Goal: Task Accomplishment & Management: Use online tool/utility

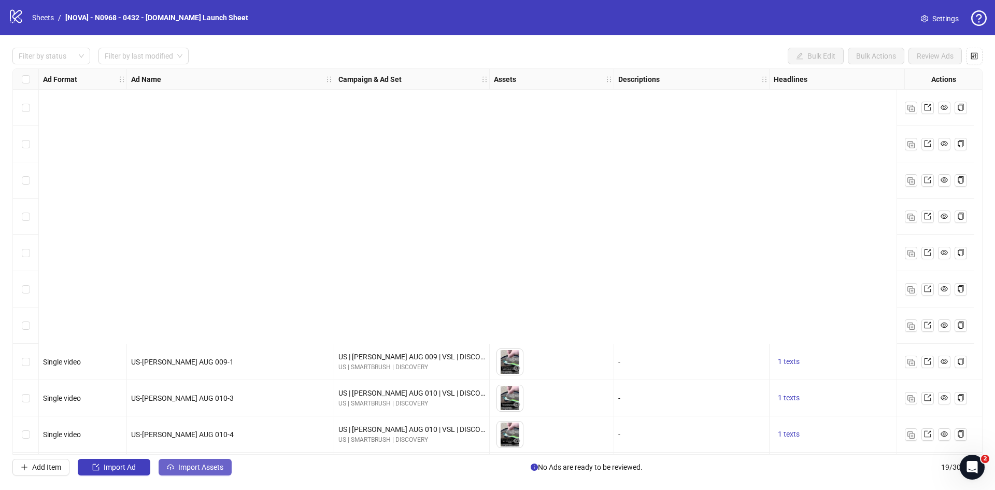
scroll to position [329, 0]
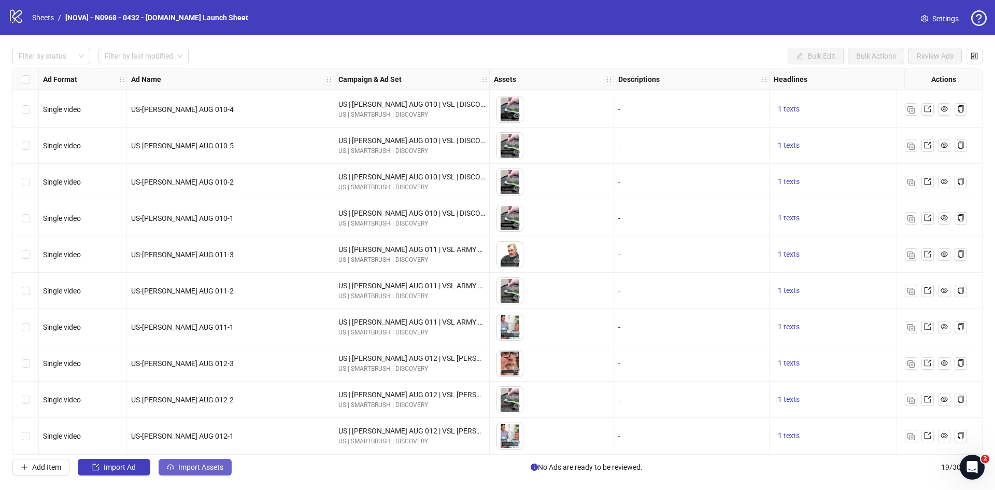
click at [178, 463] on span "Import Assets" at bounding box center [200, 467] width 45 height 8
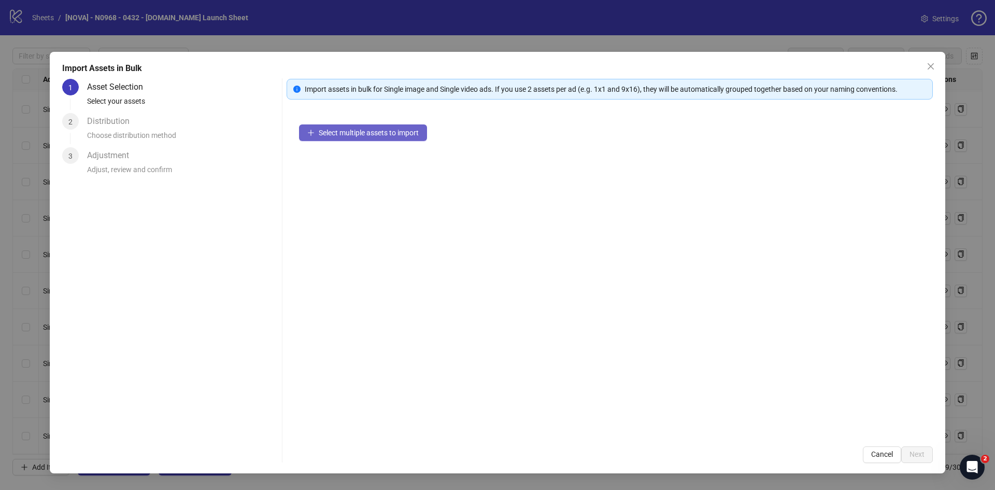
click at [358, 133] on span "Select multiple assets to import" at bounding box center [369, 132] width 100 height 8
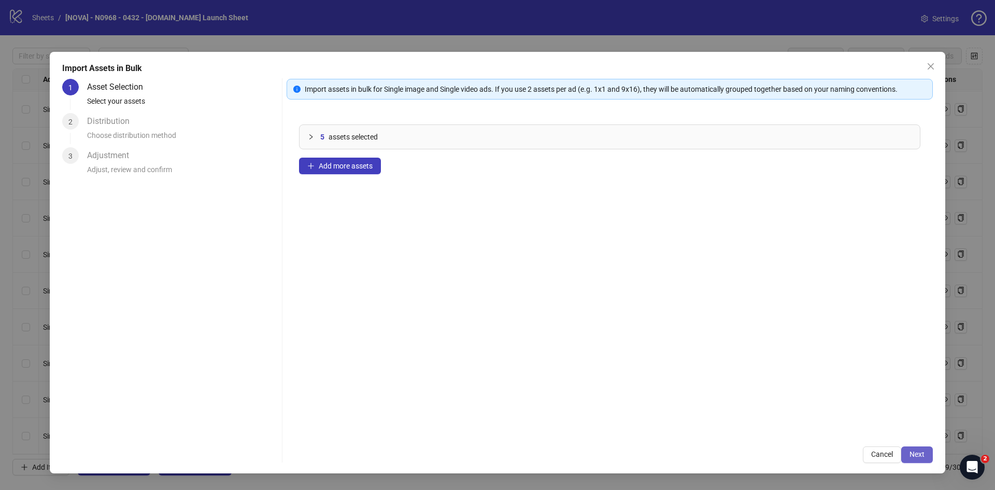
click at [921, 454] on span "Next" at bounding box center [916, 454] width 15 height 8
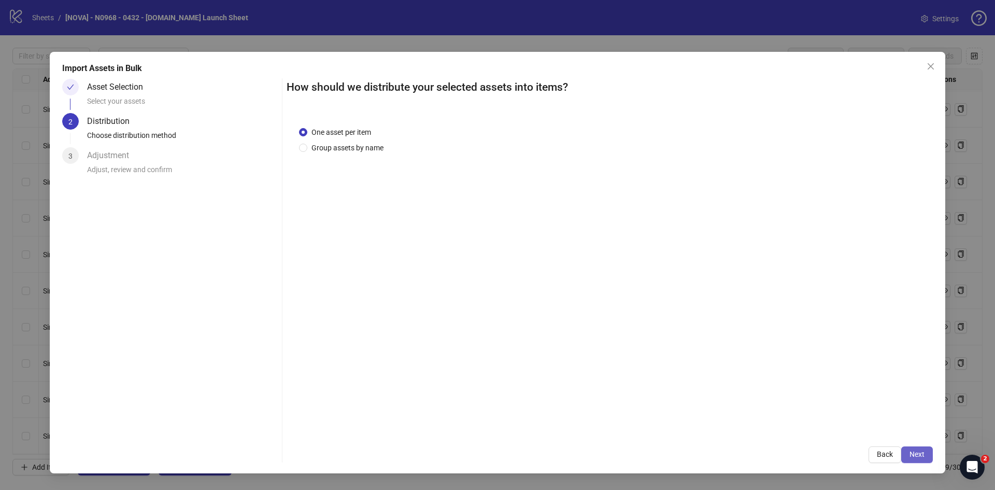
click at [908, 451] on button "Next" at bounding box center [917, 454] width 32 height 17
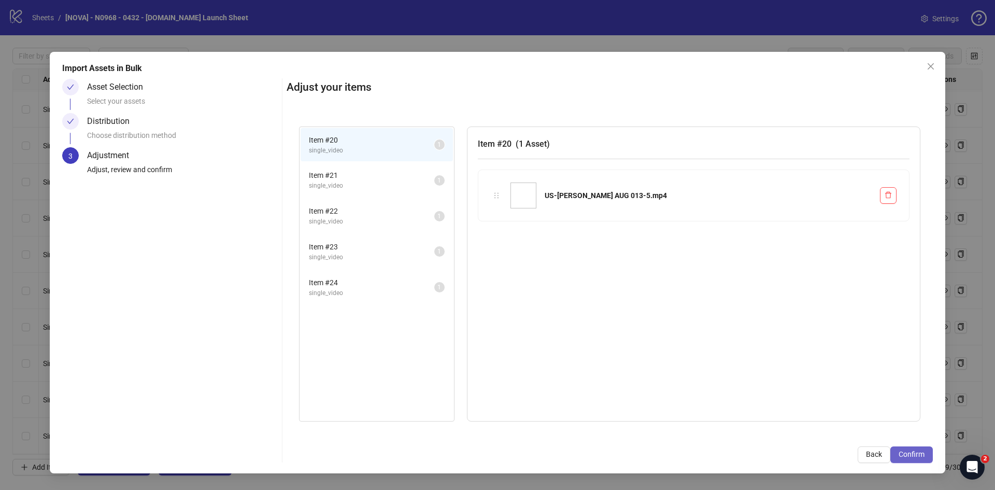
click at [914, 452] on span "Confirm" at bounding box center [911, 454] width 26 height 8
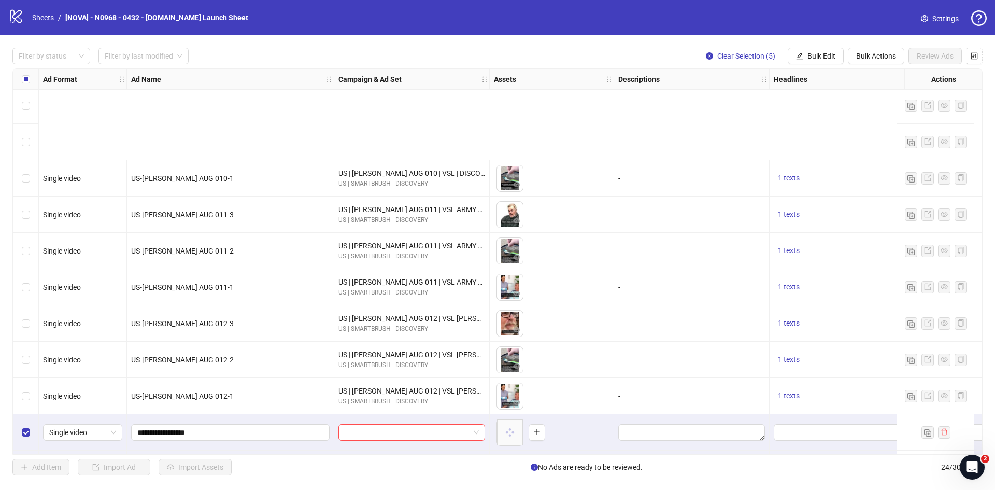
scroll to position [510, 0]
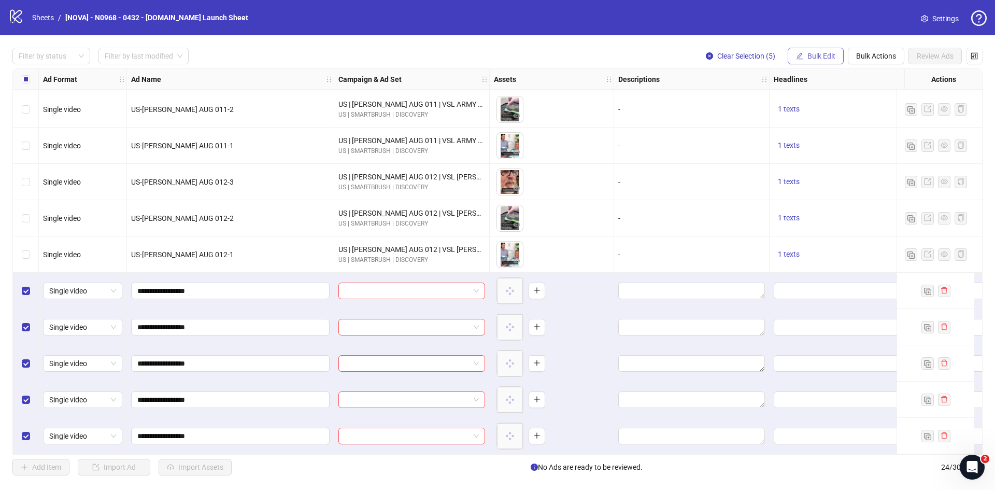
click at [819, 59] on span "Bulk Edit" at bounding box center [821, 56] width 28 height 8
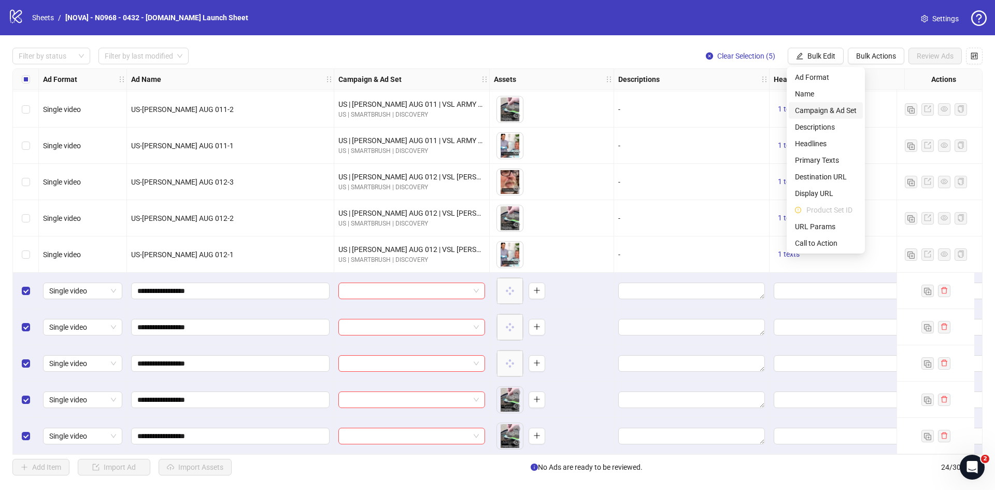
click at [830, 108] on span "Campaign & Ad Set" at bounding box center [826, 110] width 62 height 11
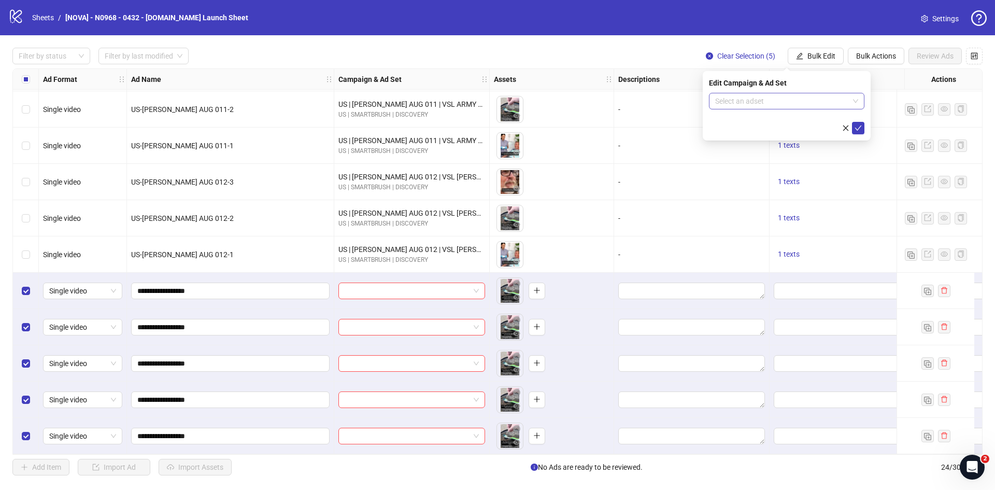
click at [787, 105] on input "search" at bounding box center [782, 101] width 134 height 16
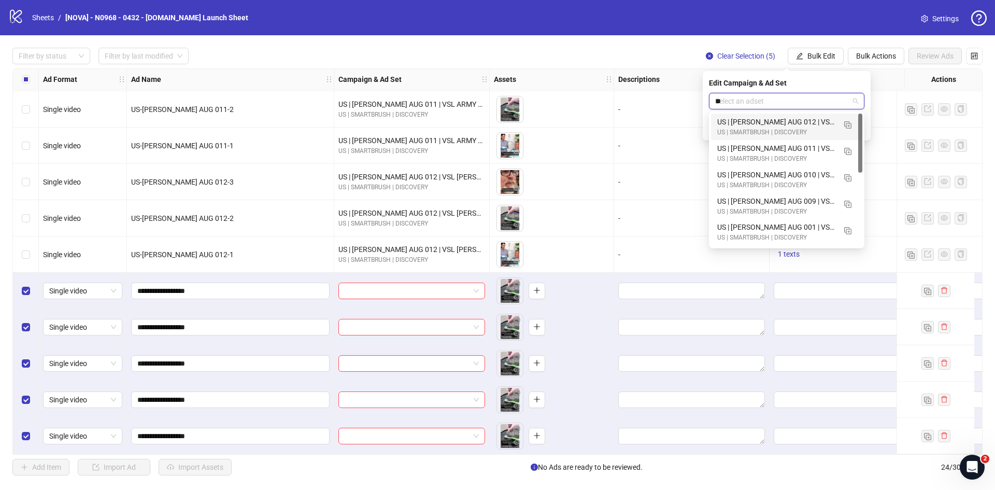
type input "***"
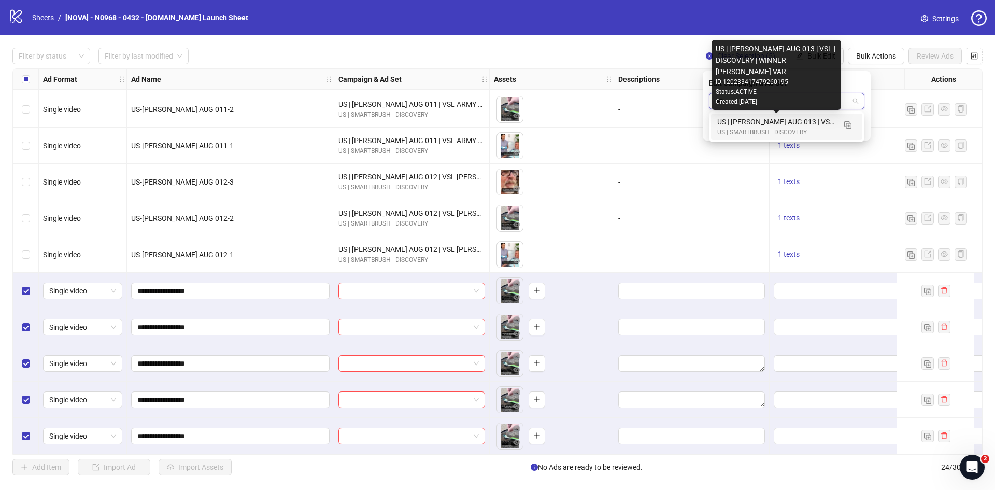
click at [782, 120] on div "US | [PERSON_NAME] AUG 013 | VSL | DISCOVERY | WINNER [PERSON_NAME] VAR" at bounding box center [776, 121] width 118 height 11
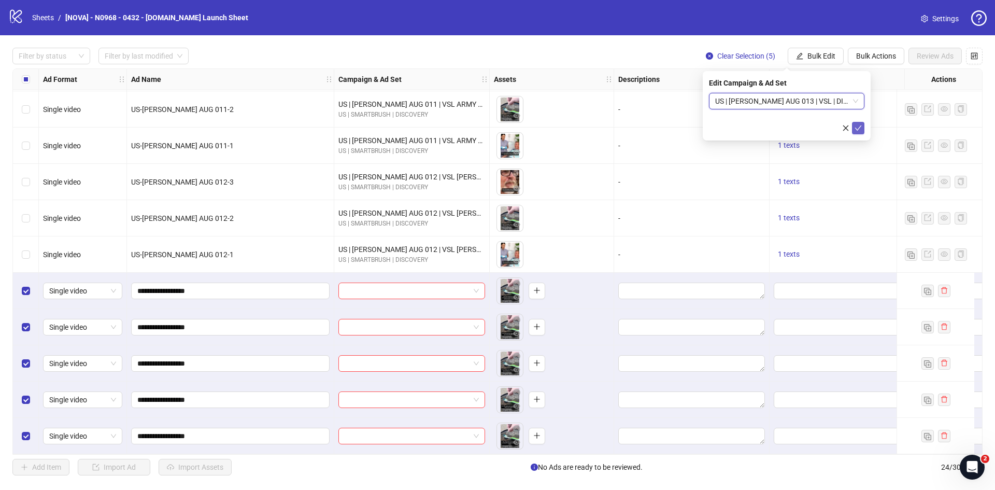
click at [855, 128] on icon "check" at bounding box center [857, 127] width 7 height 7
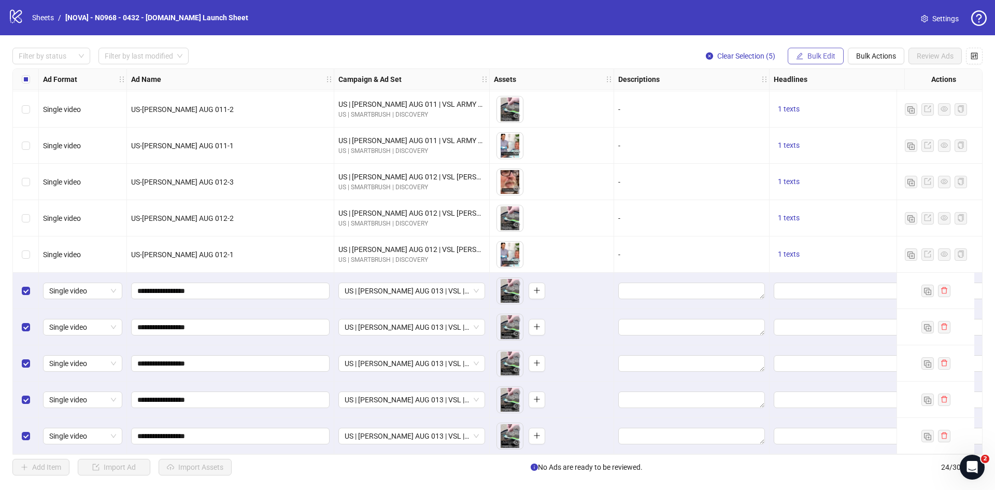
click at [822, 53] on span "Bulk Edit" at bounding box center [821, 56] width 28 height 8
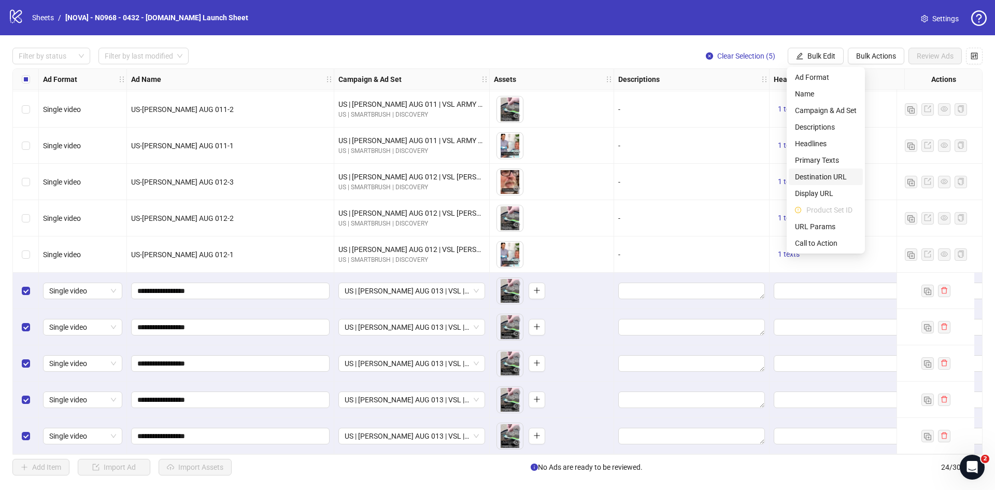
click at [825, 174] on span "Destination URL" at bounding box center [826, 176] width 62 height 11
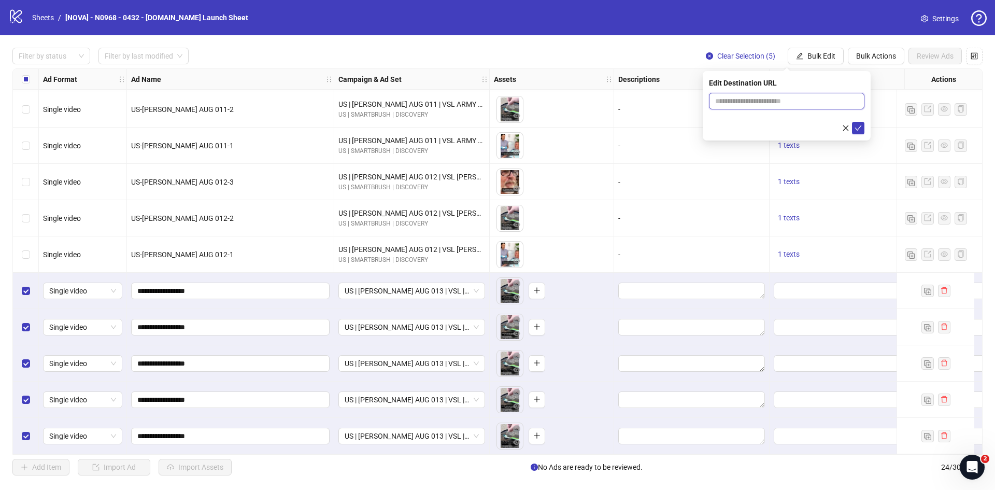
click at [771, 98] on input "text" at bounding box center [782, 100] width 135 height 11
paste input "**********"
type input "**********"
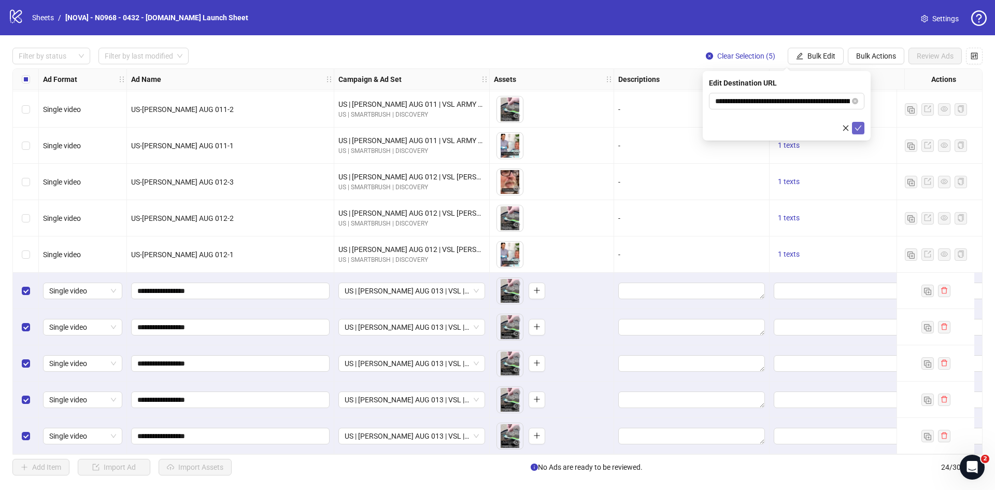
click at [856, 128] on icon "check" at bounding box center [858, 127] width 7 height 5
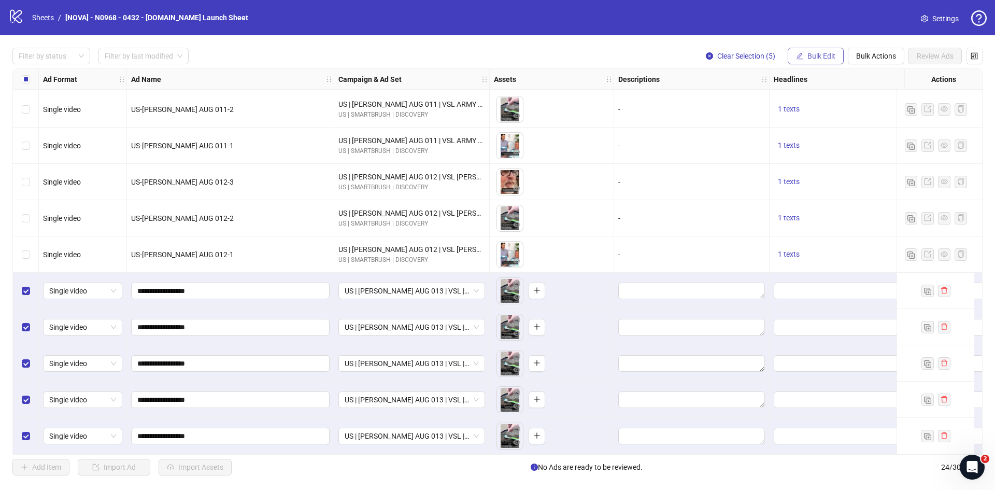
click at [810, 50] on button "Bulk Edit" at bounding box center [815, 56] width 56 height 17
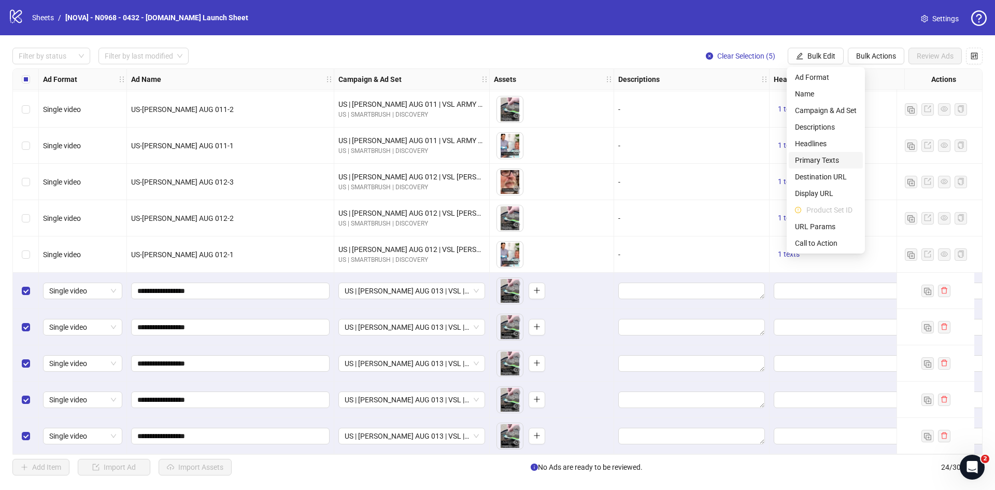
click at [826, 158] on span "Primary Texts" at bounding box center [826, 159] width 62 height 11
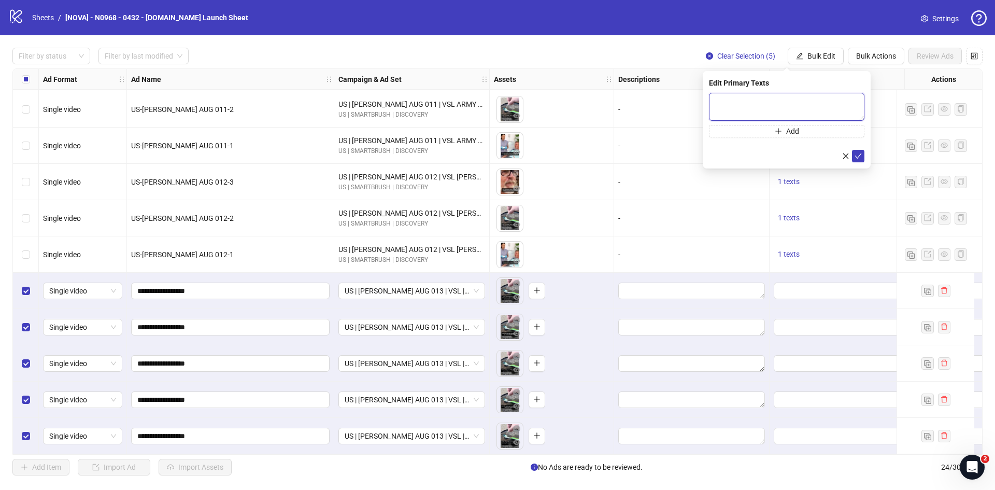
click at [782, 107] on textarea at bounding box center [786, 107] width 155 height 28
paste textarea "**********"
type textarea "**********"
click at [863, 156] on button "submit" at bounding box center [858, 156] width 12 height 12
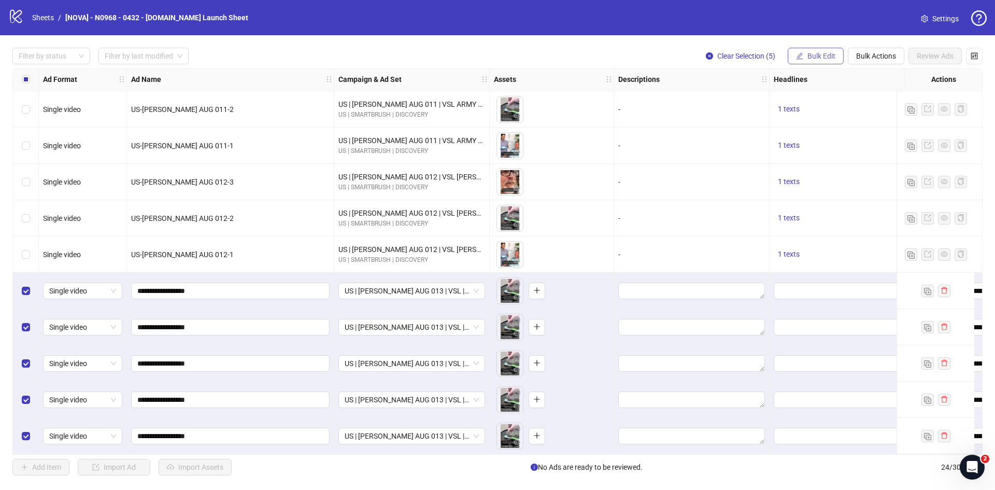
click at [828, 56] on span "Bulk Edit" at bounding box center [821, 56] width 28 height 8
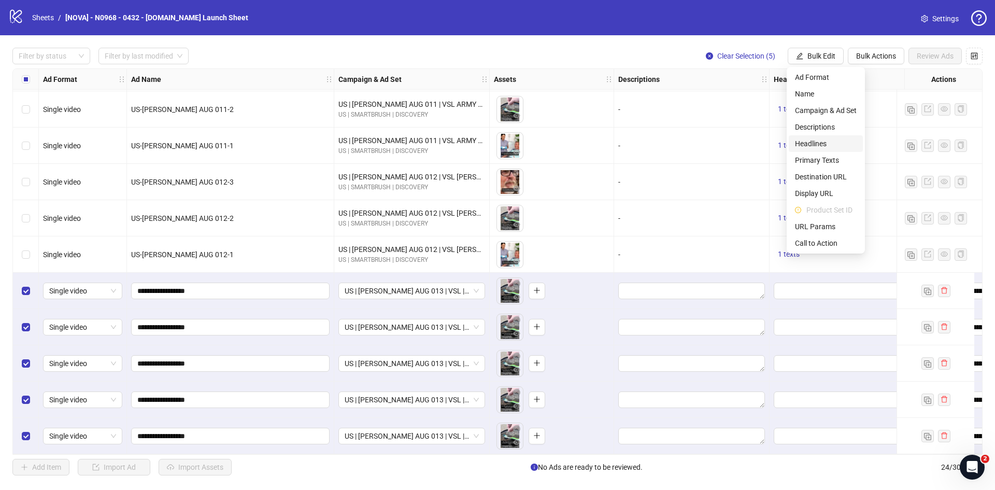
click at [820, 143] on span "Headlines" at bounding box center [826, 143] width 62 height 11
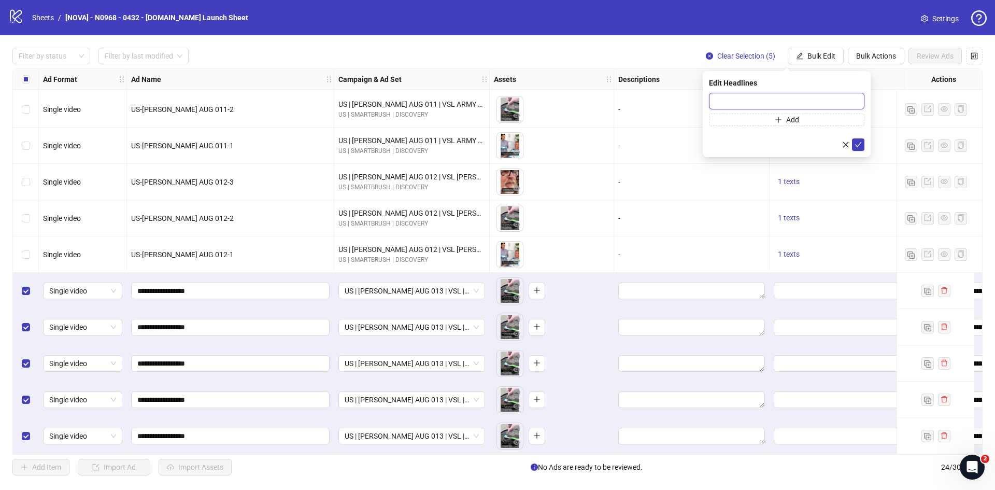
click at [738, 108] on input "text" at bounding box center [786, 101] width 155 height 17
paste input "**********"
type input "**********"
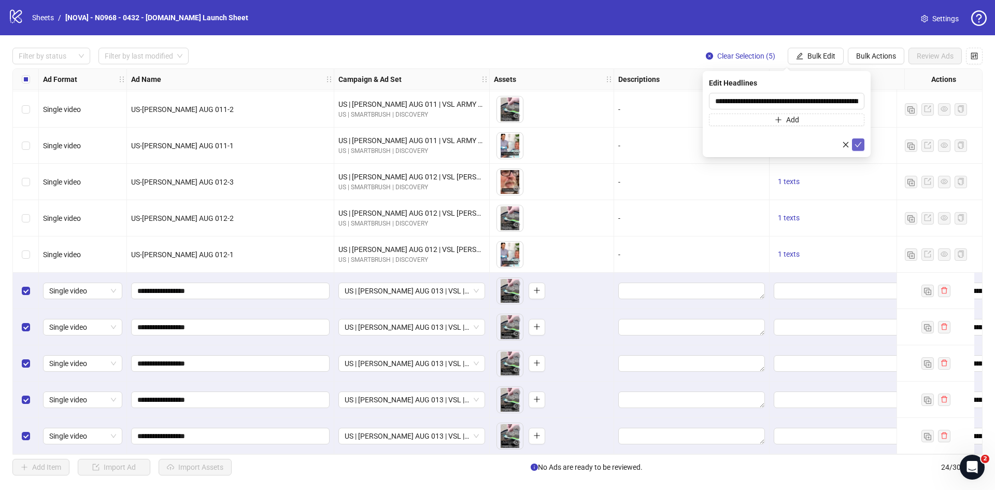
click at [857, 142] on icon "check" at bounding box center [857, 144] width 7 height 7
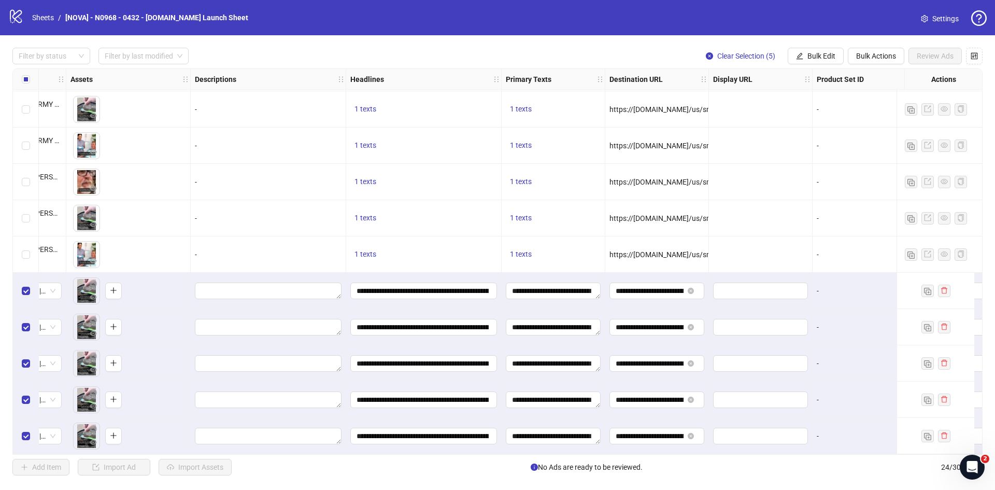
scroll to position [510, 837]
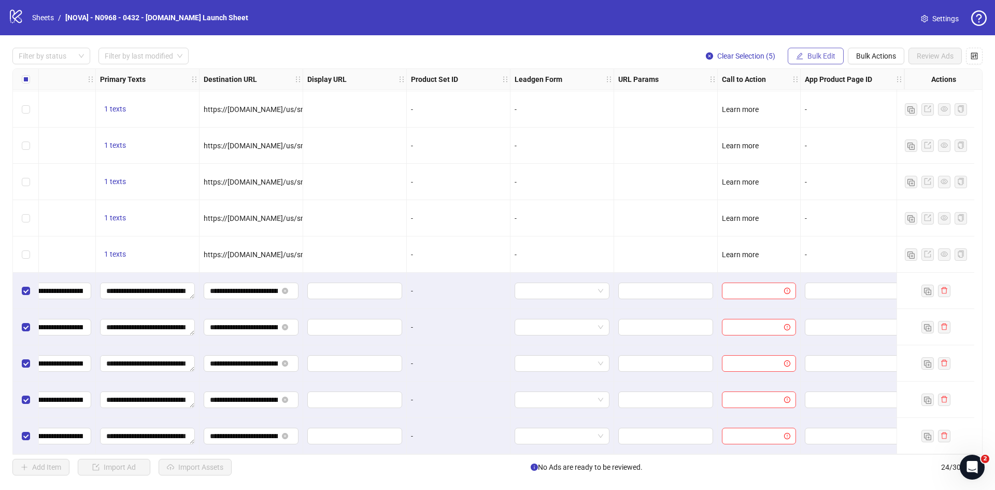
click at [813, 54] on span "Bulk Edit" at bounding box center [821, 56] width 28 height 8
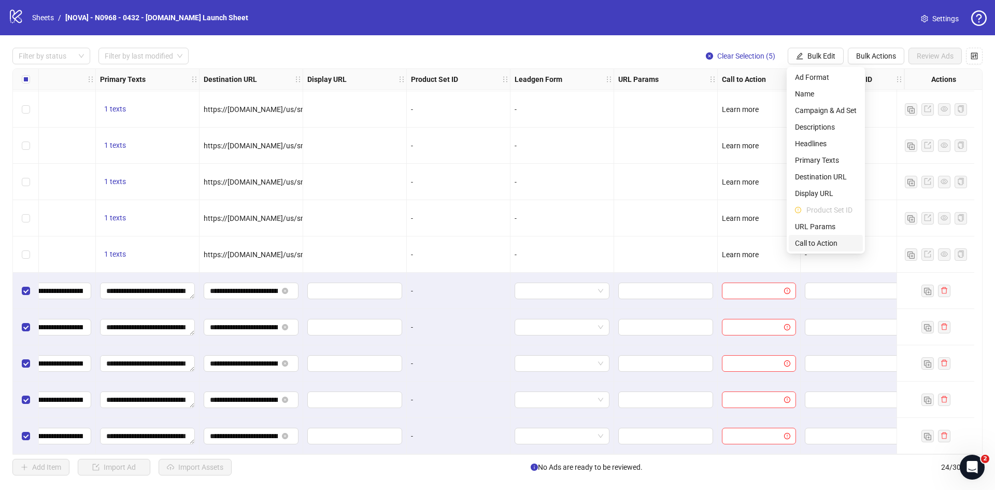
click at [814, 241] on span "Call to Action" at bounding box center [826, 242] width 62 height 11
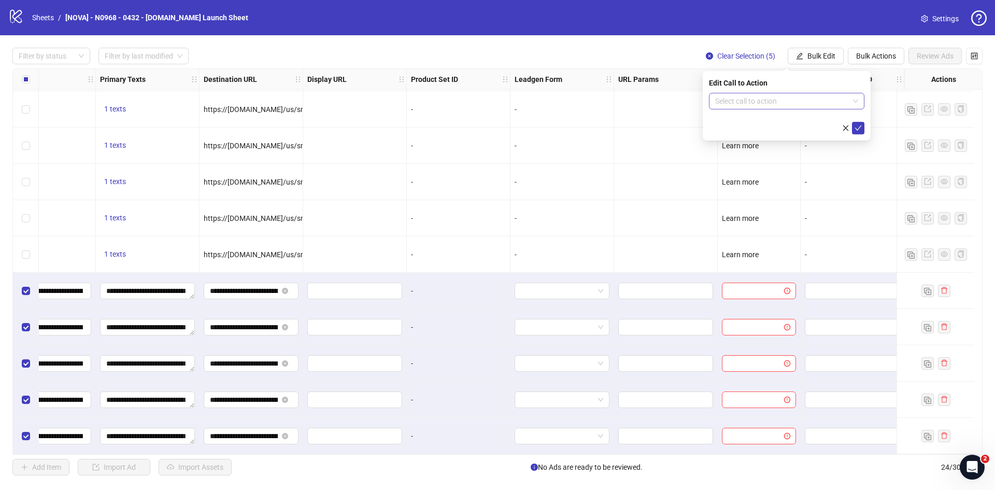
click at [754, 99] on input "search" at bounding box center [782, 101] width 134 height 16
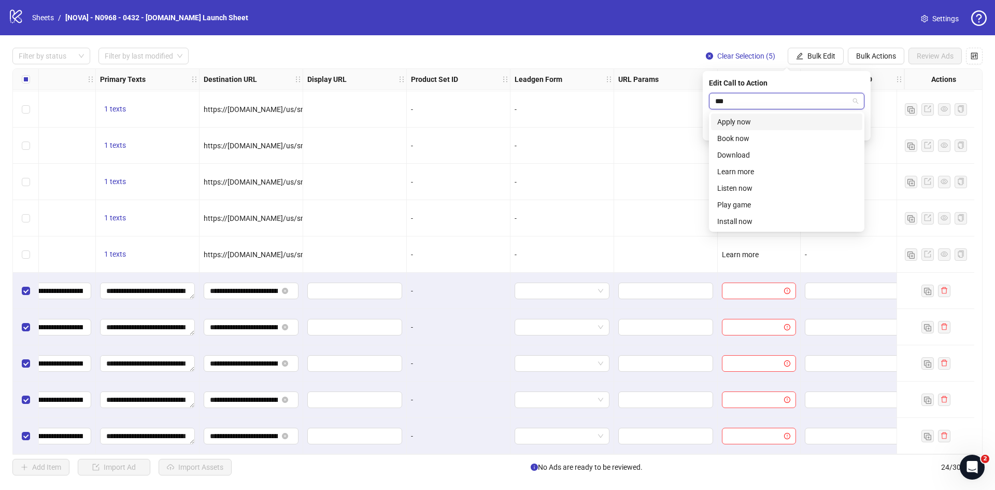
type input "****"
click at [754, 124] on div "Learn more" at bounding box center [786, 121] width 139 height 11
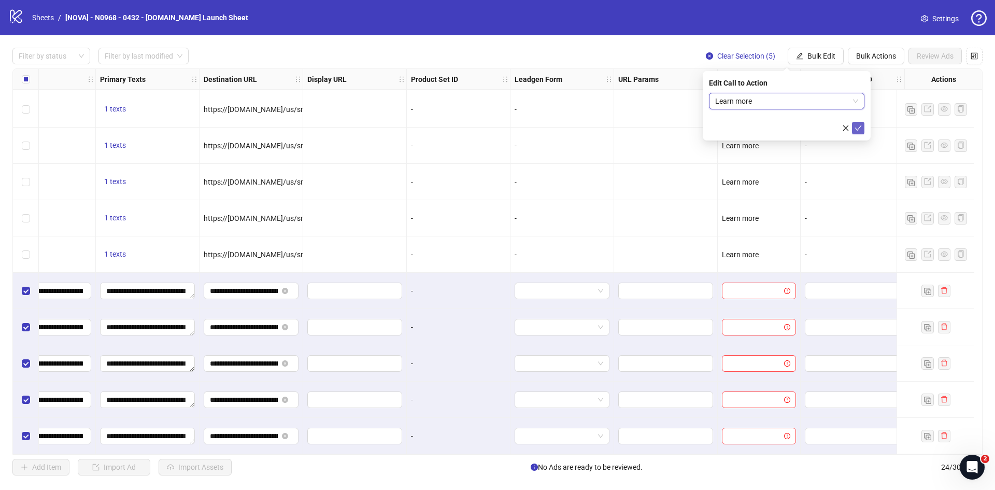
click at [854, 130] on icon "check" at bounding box center [857, 127] width 7 height 7
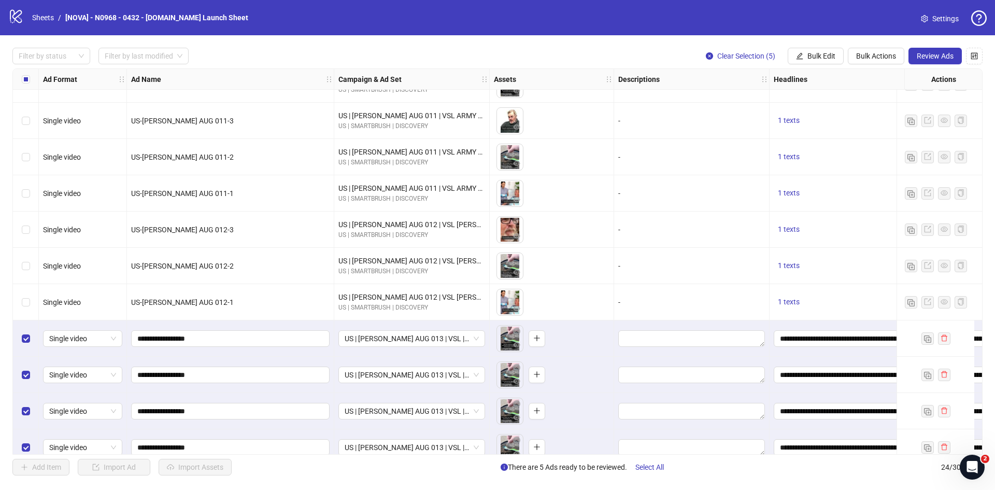
scroll to position [510, 0]
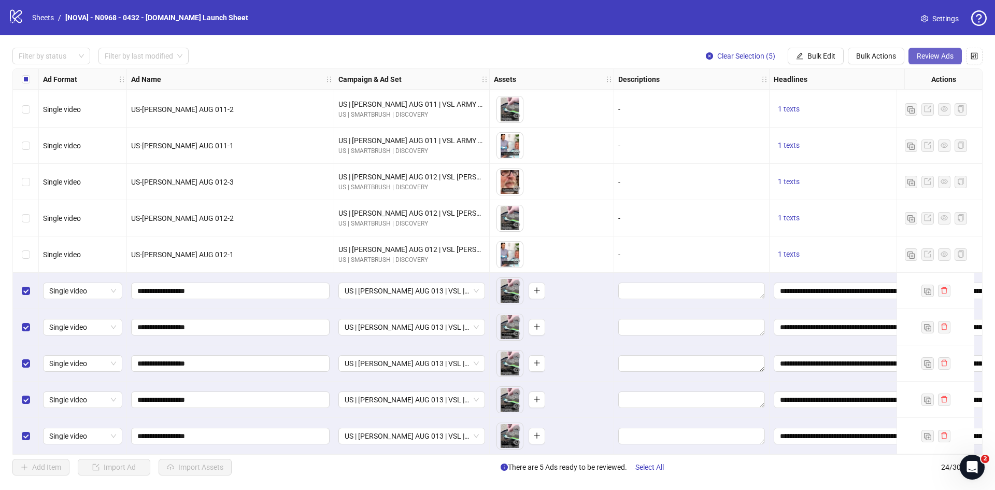
click at [937, 53] on span "Review Ads" at bounding box center [934, 56] width 37 height 8
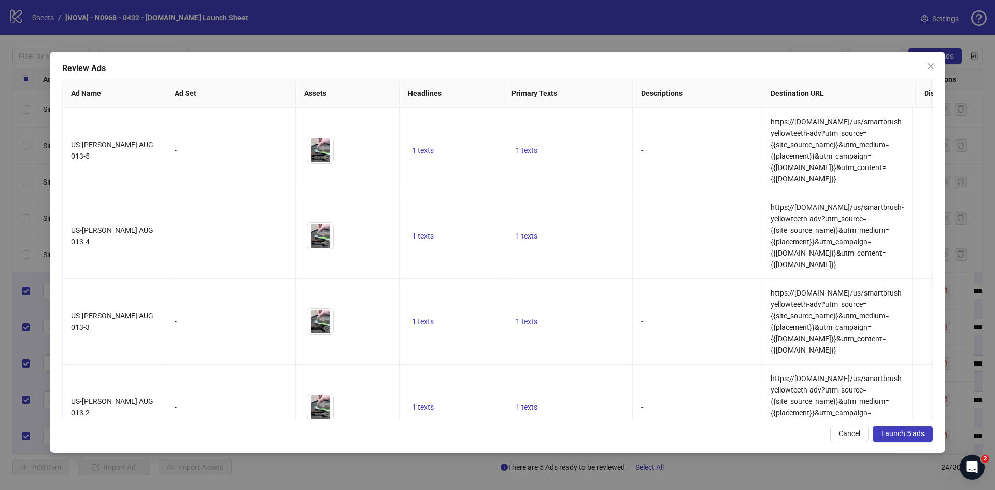
click at [912, 434] on span "Launch 5 ads" at bounding box center [903, 433] width 44 height 8
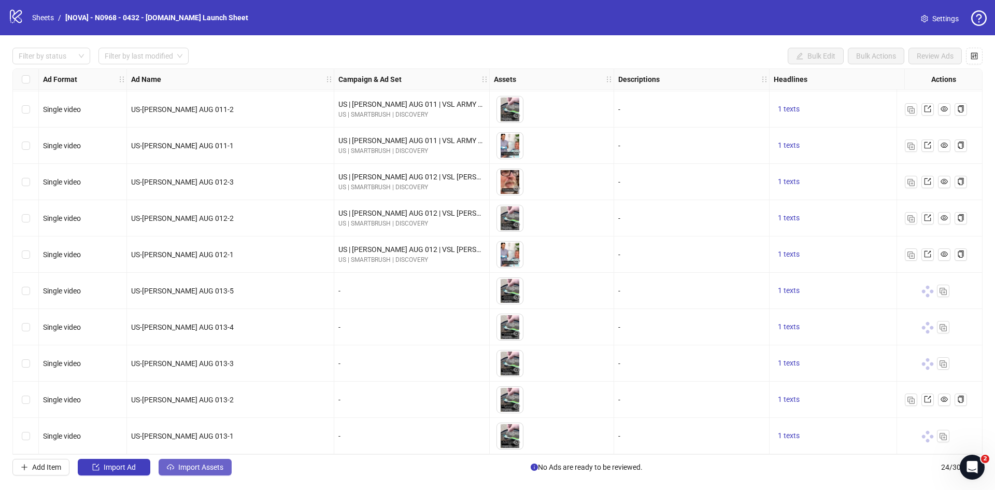
click at [182, 470] on span "Import Assets" at bounding box center [200, 467] width 45 height 8
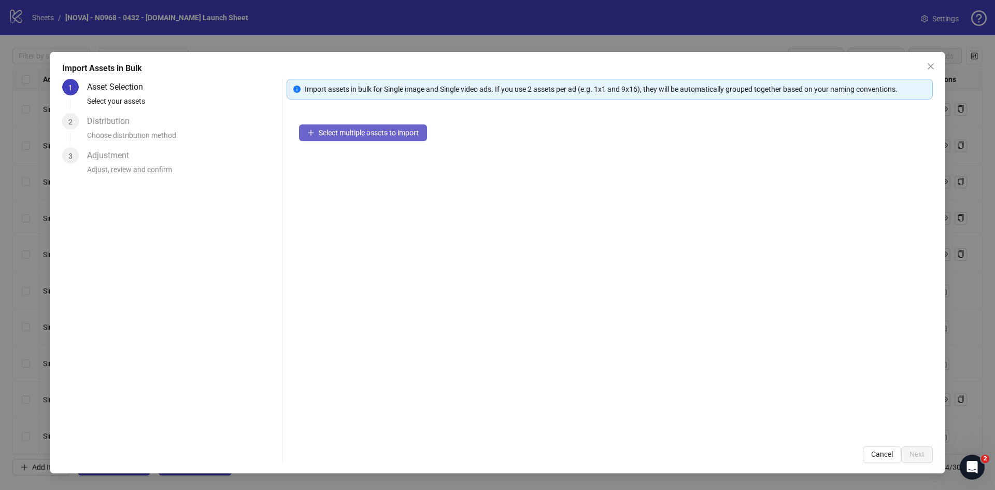
click at [351, 133] on span "Select multiple assets to import" at bounding box center [369, 132] width 100 height 8
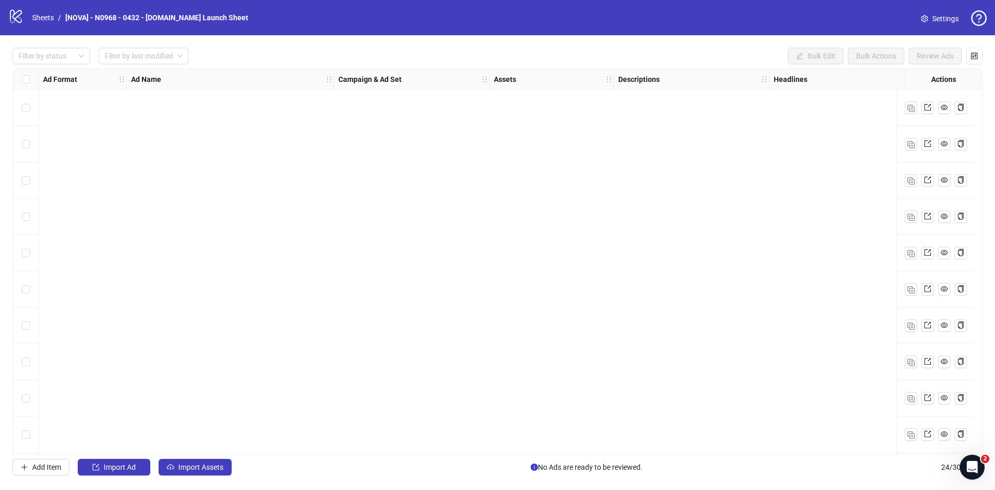
scroll to position [510, 0]
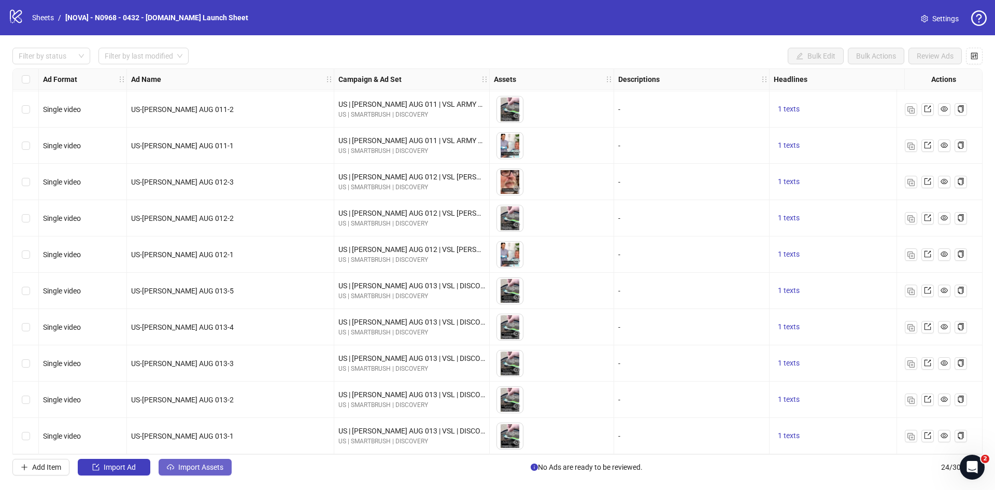
click at [203, 475] on button "Import Assets" at bounding box center [195, 466] width 73 height 17
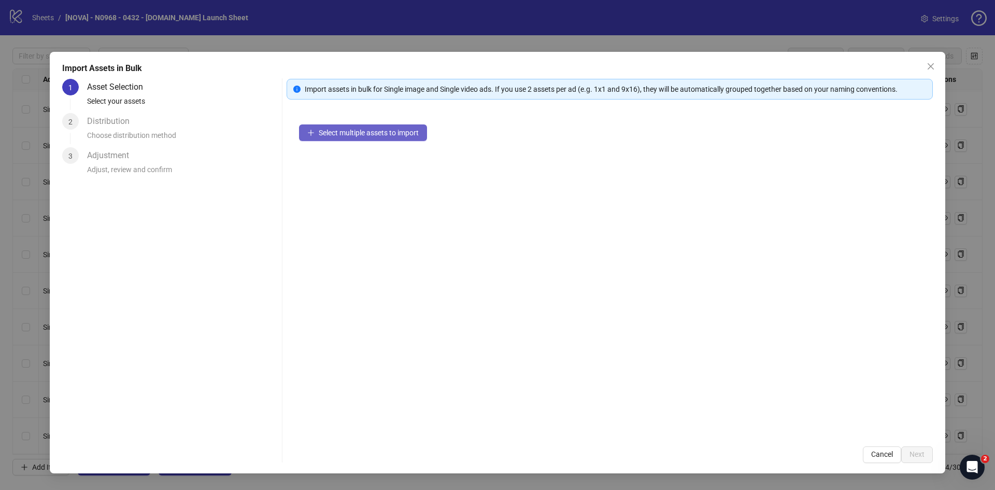
click at [355, 134] on span "Select multiple assets to import" at bounding box center [369, 132] width 100 height 8
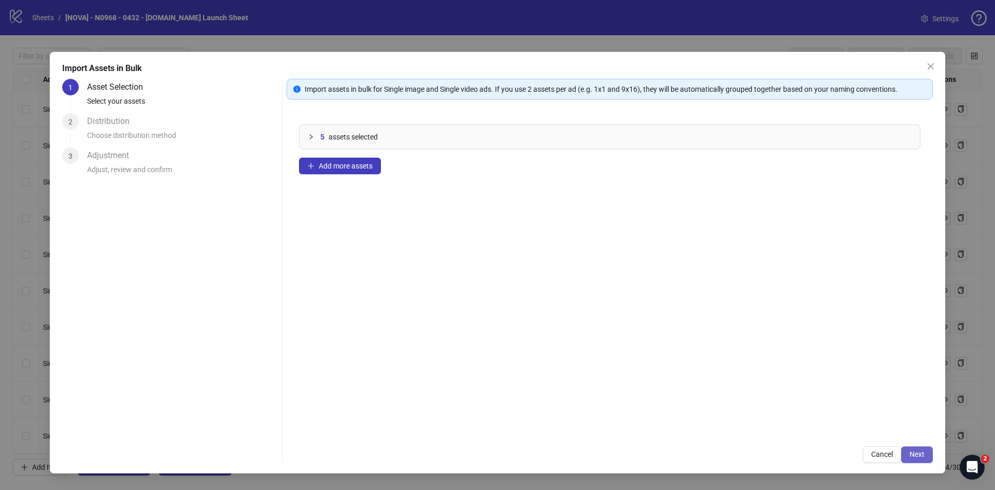
click at [915, 454] on span "Next" at bounding box center [916, 454] width 15 height 8
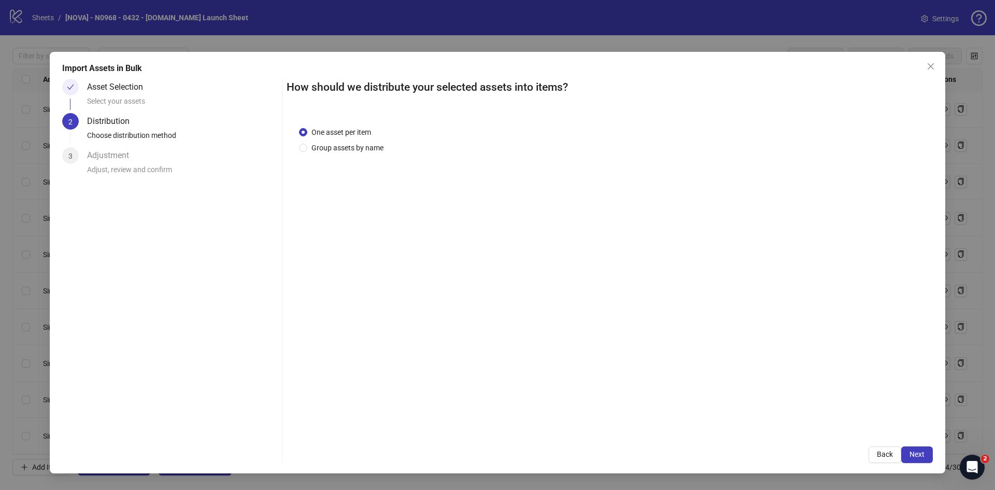
click at [915, 454] on span "Next" at bounding box center [916, 454] width 15 height 8
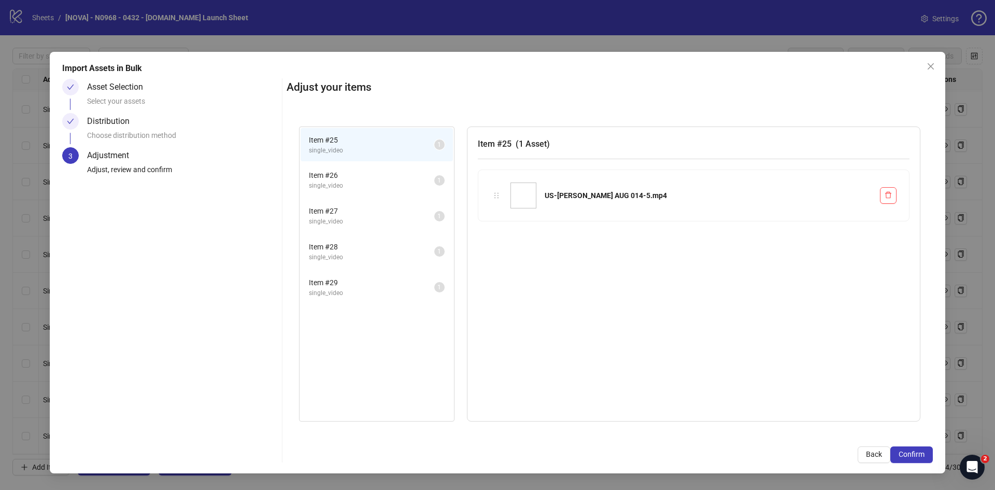
click at [915, 454] on span "Confirm" at bounding box center [911, 454] width 26 height 8
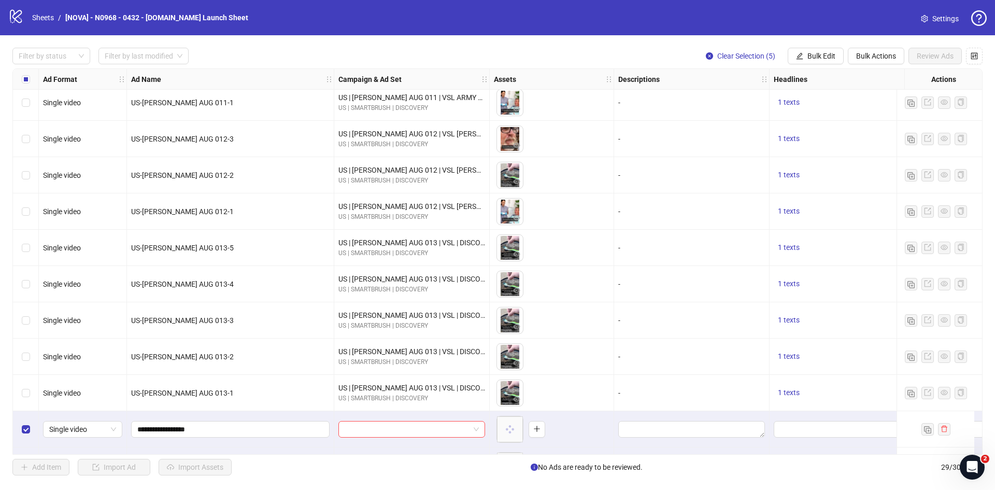
scroll to position [692, 0]
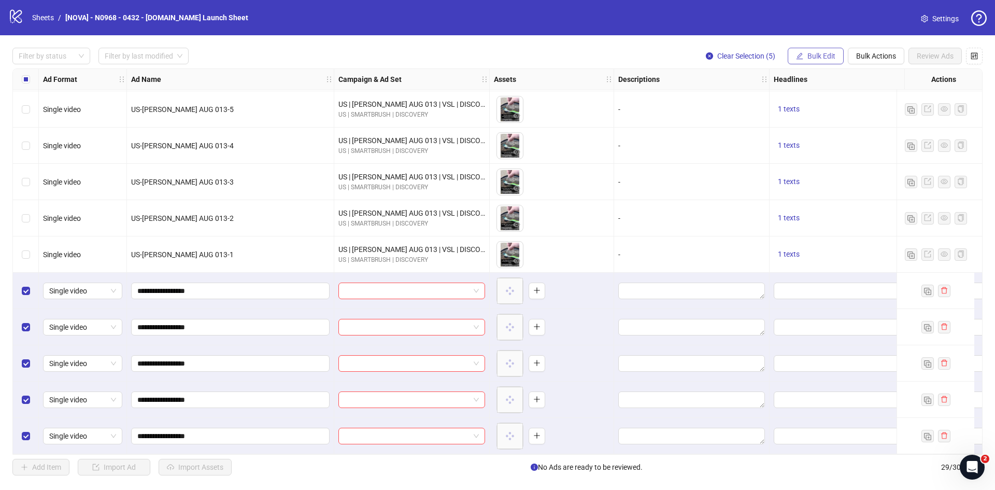
click at [805, 53] on button "Bulk Edit" at bounding box center [815, 56] width 56 height 17
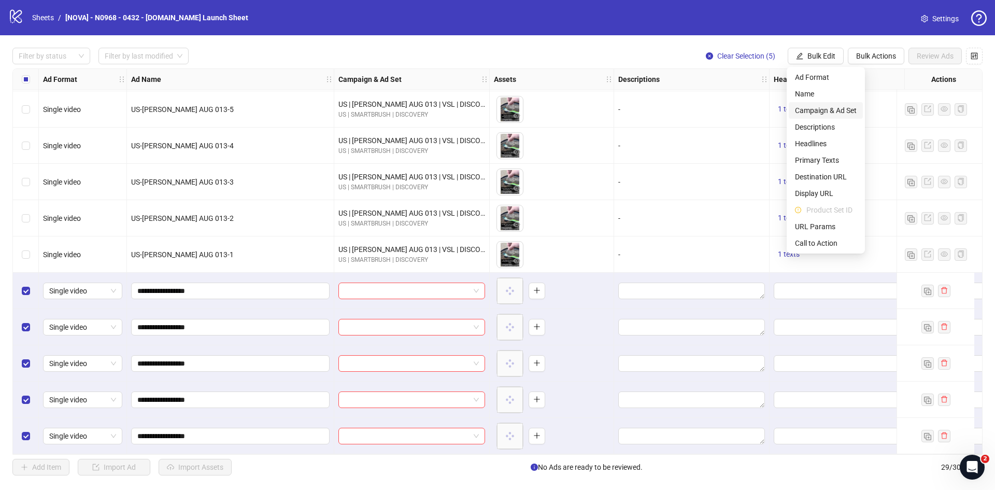
click at [820, 108] on span "Campaign & Ad Set" at bounding box center [826, 110] width 62 height 11
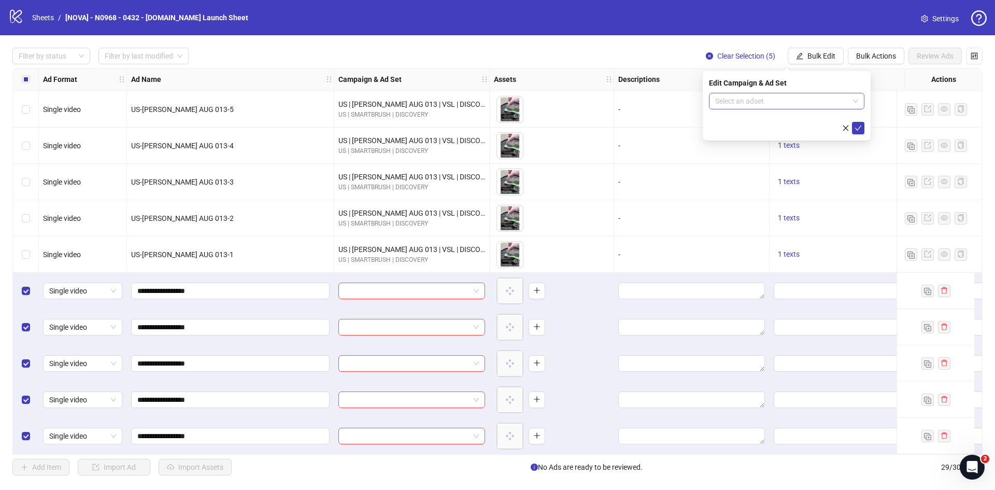
click at [778, 97] on input "search" at bounding box center [782, 101] width 134 height 16
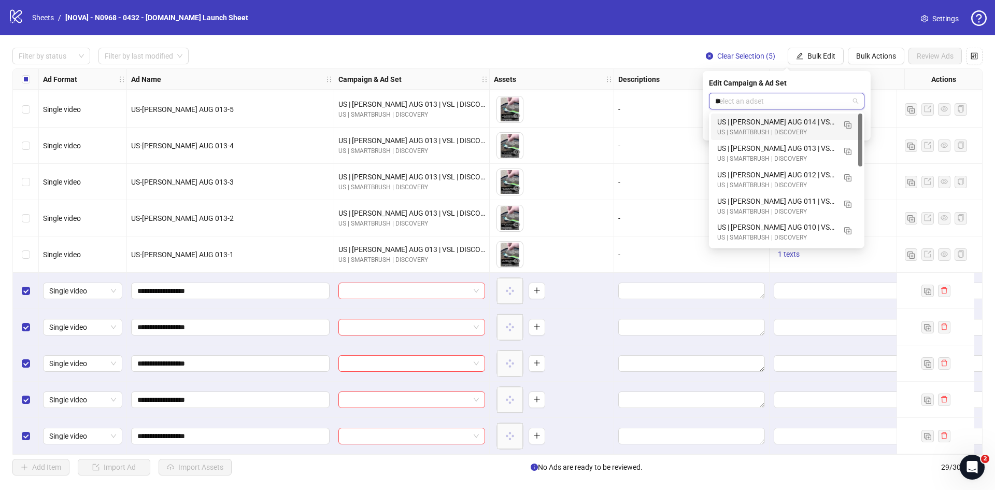
type input "***"
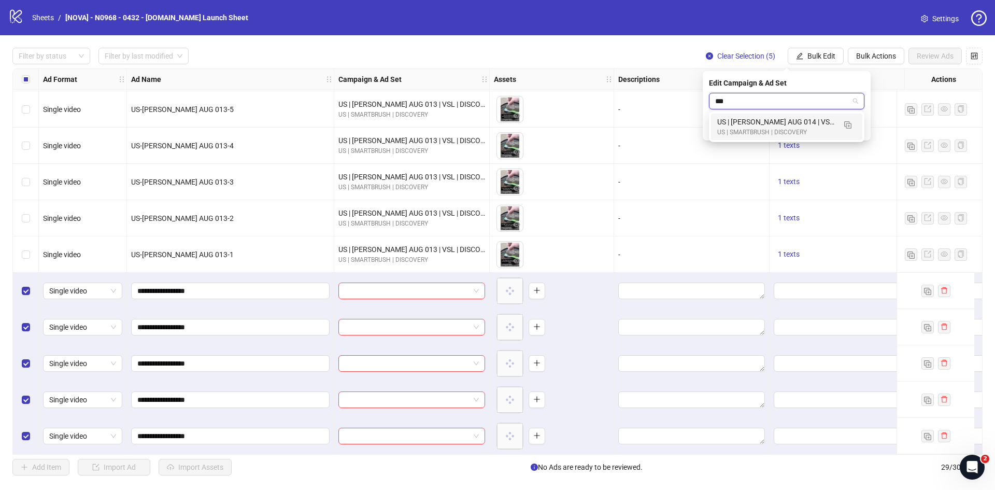
click at [783, 122] on div "US | [PERSON_NAME] AUG 014 | VSL ARMY DENTIST | DISCOVERY | 007 HOOK VAR" at bounding box center [776, 121] width 118 height 11
click at [855, 124] on icon "check" at bounding box center [857, 127] width 7 height 7
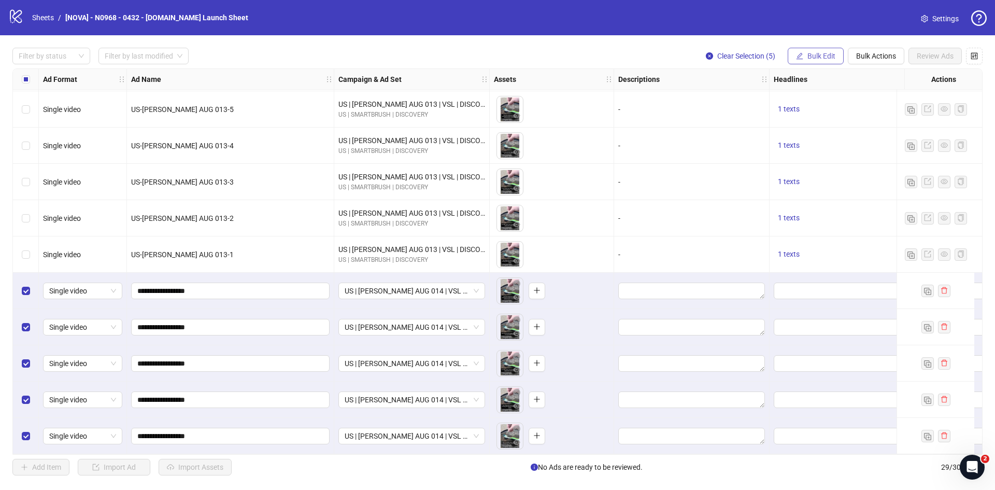
click at [828, 56] on span "Bulk Edit" at bounding box center [821, 56] width 28 height 8
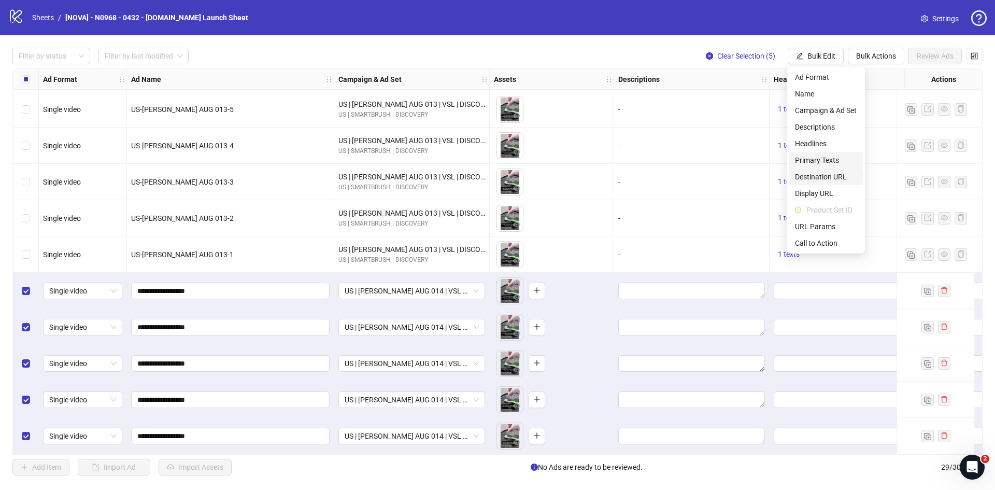
click at [826, 180] on span "Destination URL" at bounding box center [826, 176] width 62 height 11
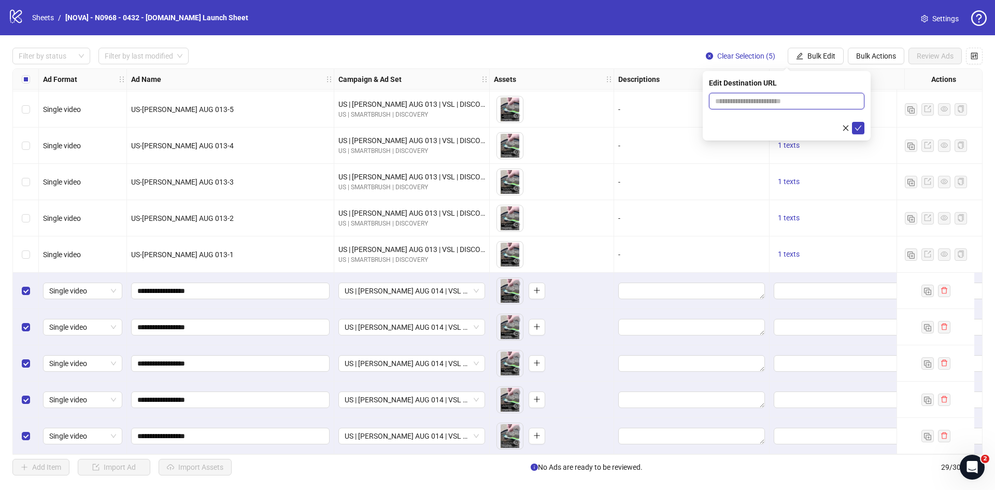
click at [764, 95] on input "text" at bounding box center [782, 100] width 135 height 11
paste input "**********"
type input "**********"
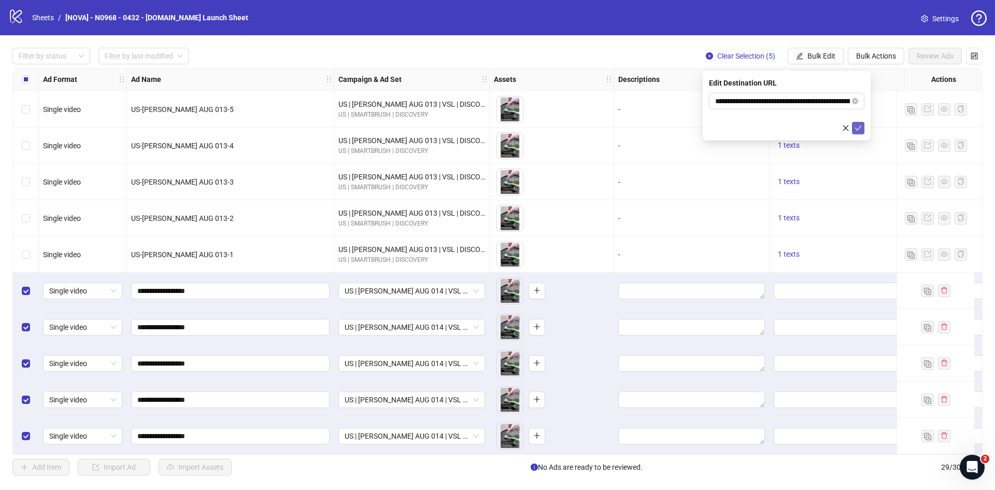
click at [854, 125] on icon "check" at bounding box center [857, 127] width 7 height 7
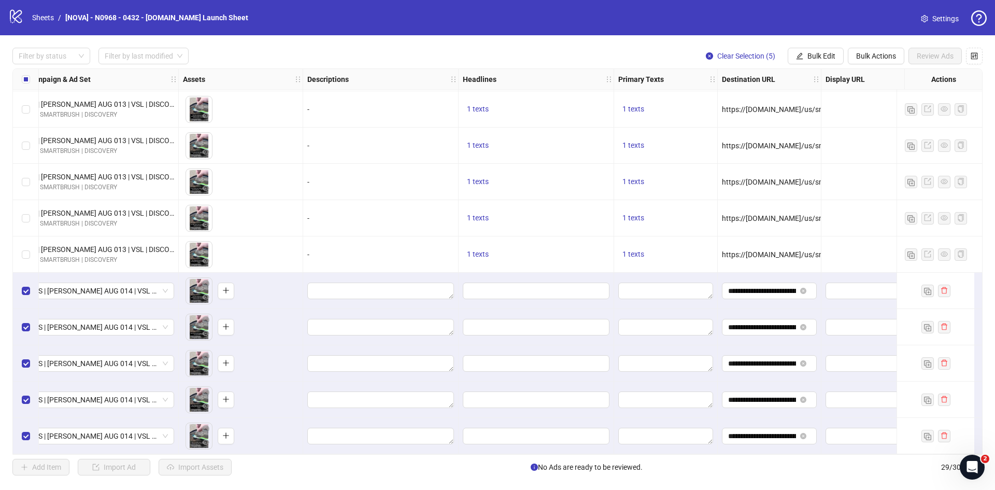
scroll to position [692, 570]
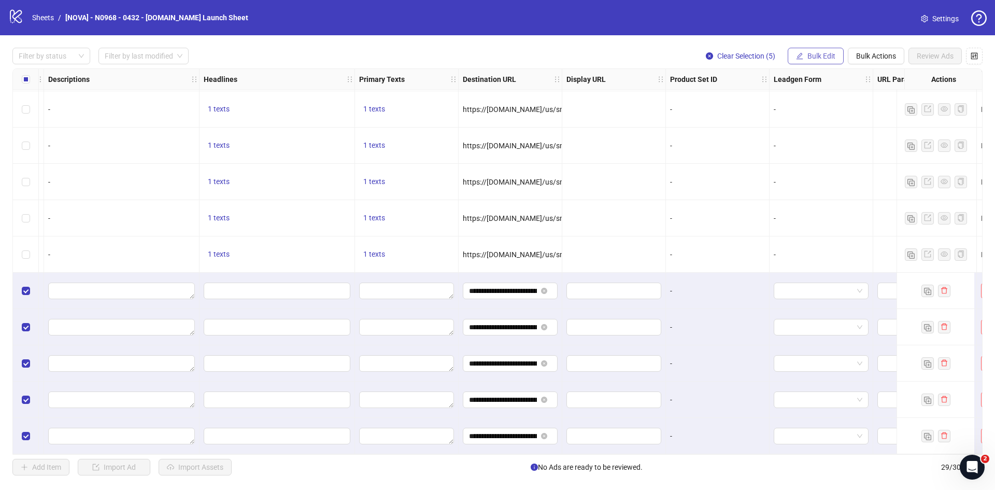
click at [820, 54] on span "Bulk Edit" at bounding box center [821, 56] width 28 height 8
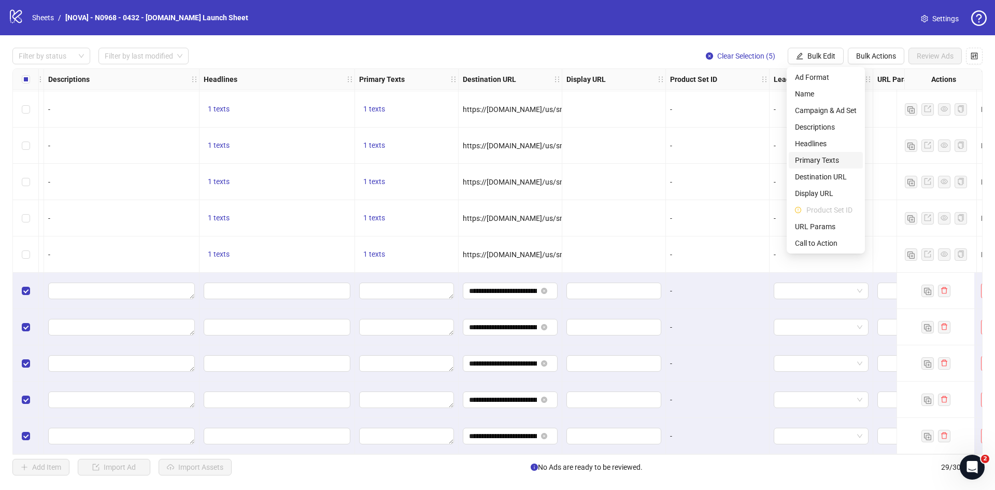
click at [834, 158] on span "Primary Texts" at bounding box center [826, 159] width 62 height 11
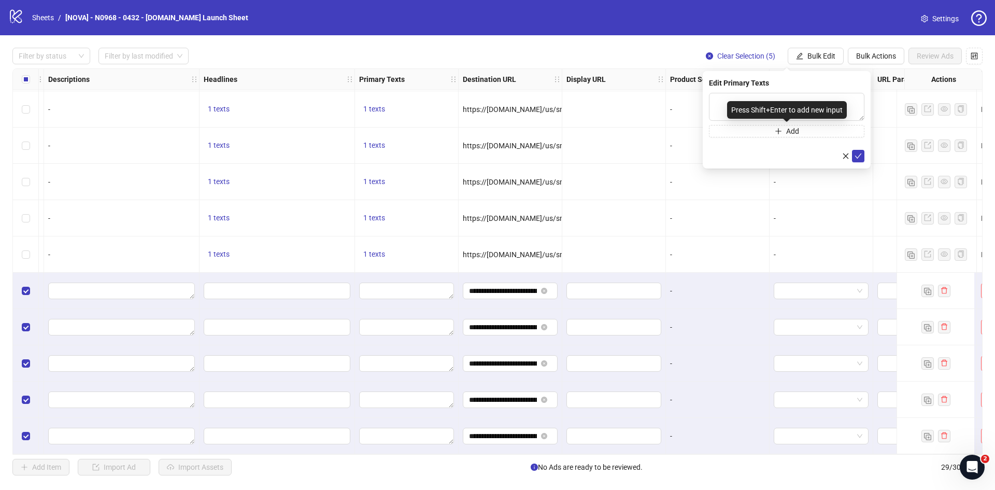
click at [745, 107] on div "Press Shift+Enter to add new input" at bounding box center [787, 110] width 120 height 18
click at [730, 87] on div "Edit Primary Texts" at bounding box center [786, 82] width 155 height 11
click at [727, 98] on textarea at bounding box center [786, 107] width 155 height 28
paste textarea "**********"
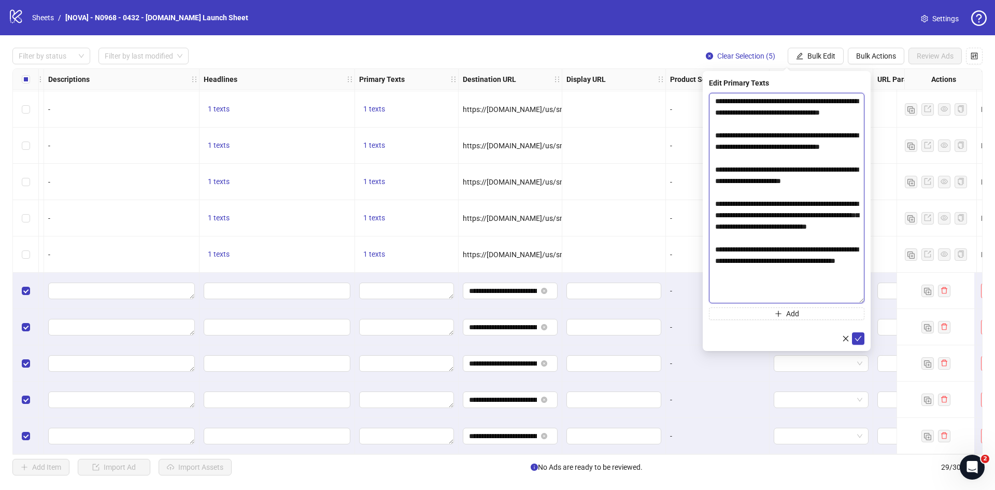
drag, startPoint x: 858, startPoint y: 119, endPoint x: 862, endPoint y: 307, distance: 188.1
click at [863, 303] on textarea "**********" at bounding box center [786, 198] width 155 height 210
type textarea "**********"
click at [859, 350] on icon "check" at bounding box center [857, 352] width 7 height 7
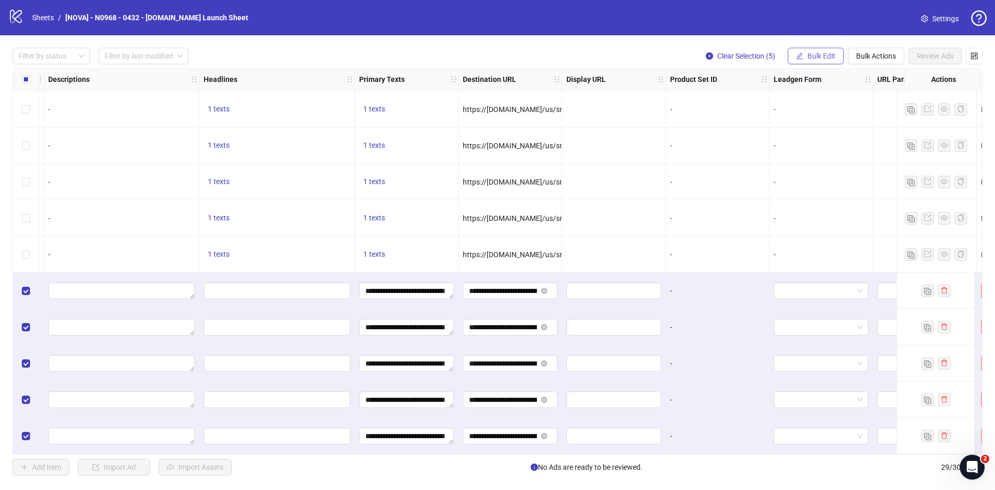
click at [819, 51] on button "Bulk Edit" at bounding box center [815, 56] width 56 height 17
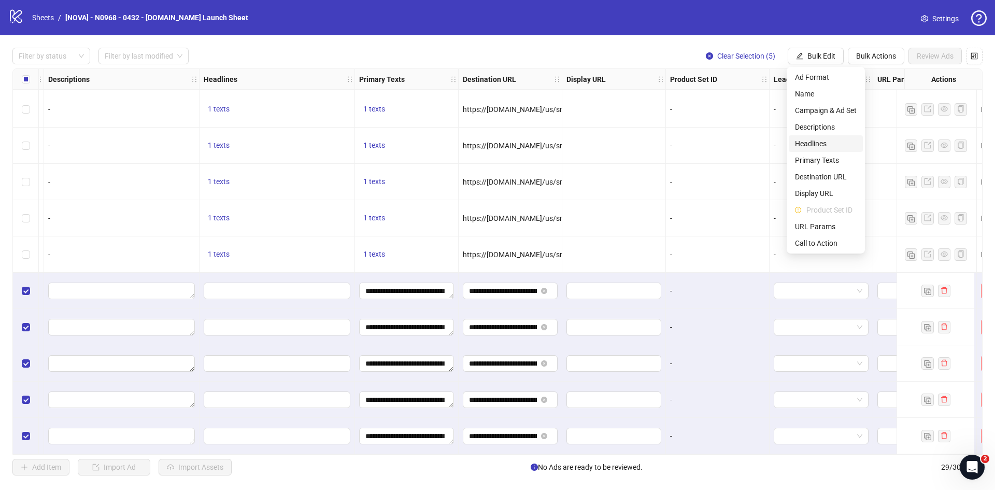
click at [828, 144] on span "Headlines" at bounding box center [826, 143] width 62 height 11
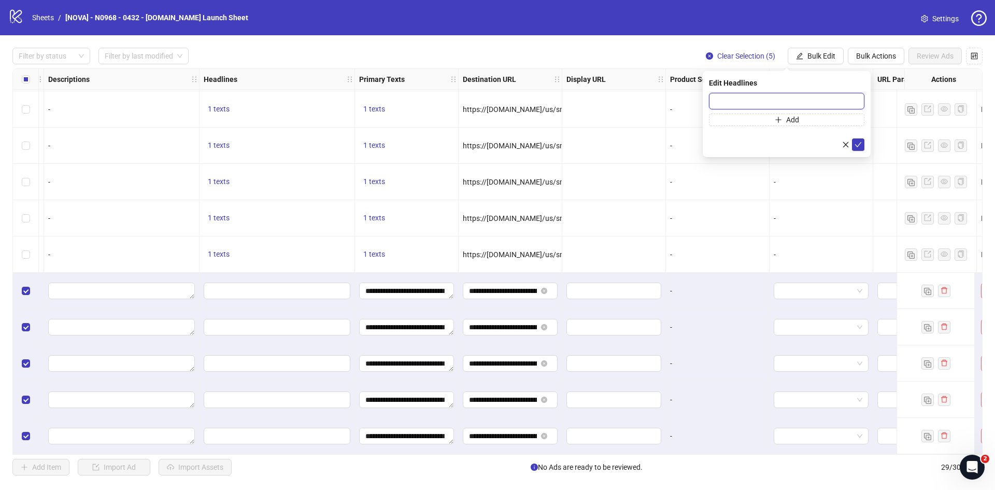
click at [733, 98] on input "text" at bounding box center [786, 101] width 155 height 17
paste input "**********"
type input "**********"
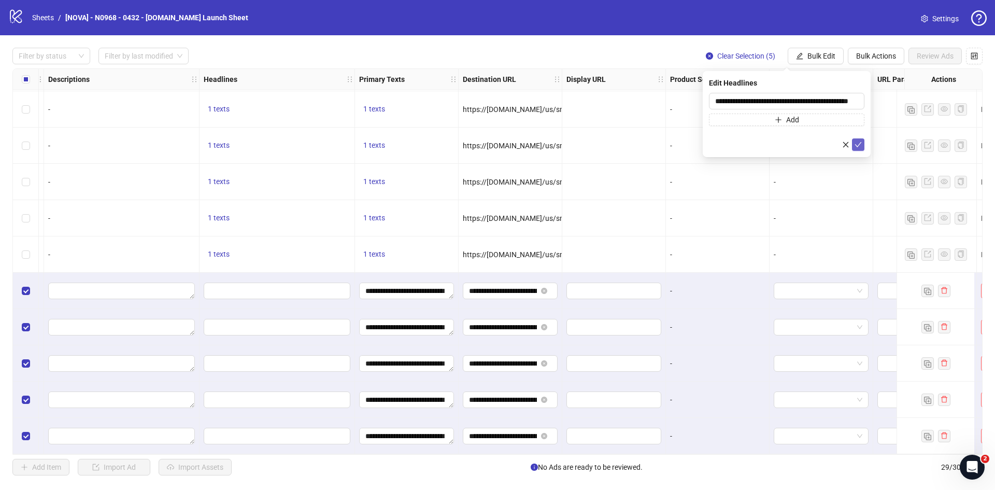
click at [858, 143] on icon "check" at bounding box center [857, 144] width 7 height 7
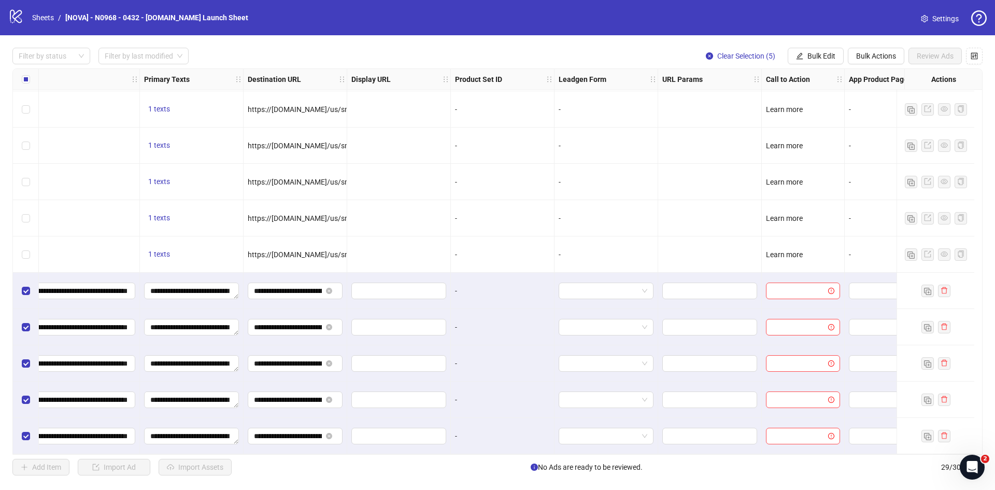
scroll to position [692, 837]
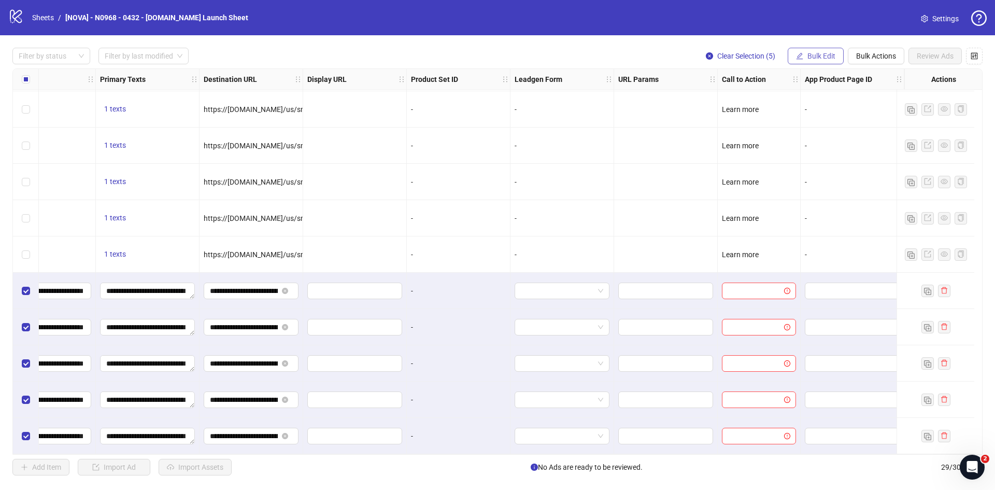
click at [811, 50] on button "Bulk Edit" at bounding box center [815, 56] width 56 height 17
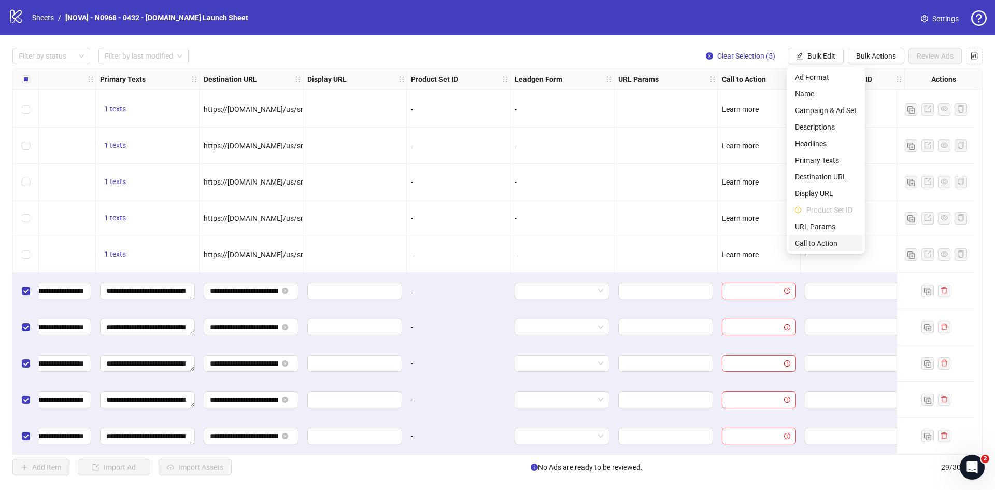
click at [820, 240] on span "Call to Action" at bounding box center [826, 242] width 62 height 11
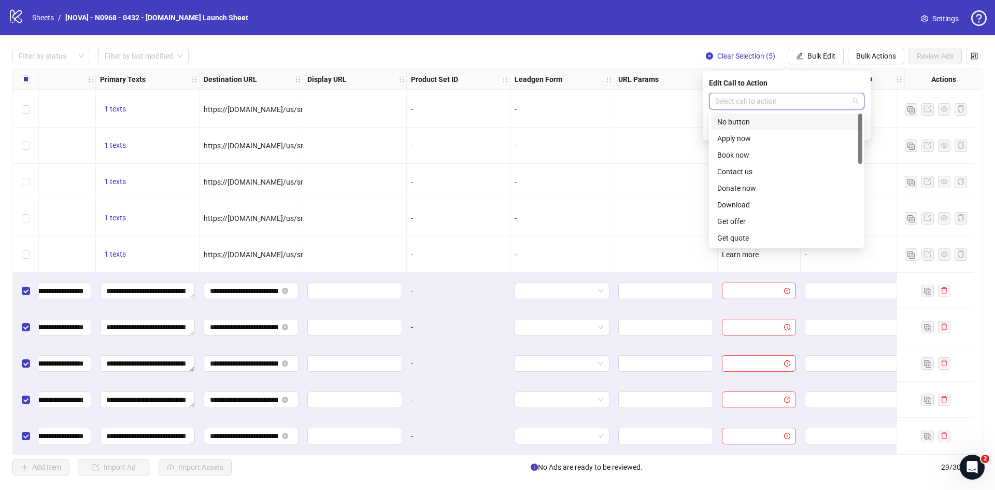
click at [735, 101] on input "search" at bounding box center [782, 101] width 134 height 16
type input "****"
click at [747, 120] on div "Learn more" at bounding box center [786, 121] width 139 height 11
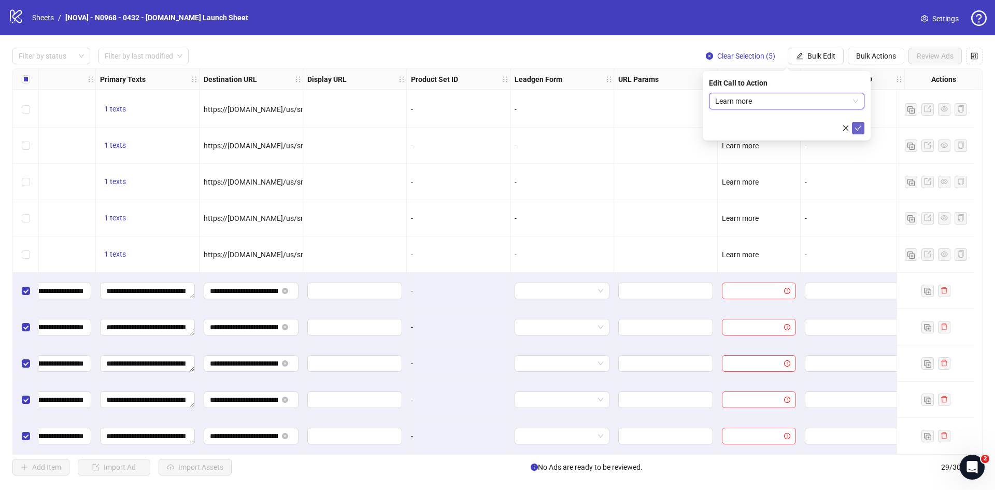
click at [862, 124] on button "submit" at bounding box center [858, 128] width 12 height 12
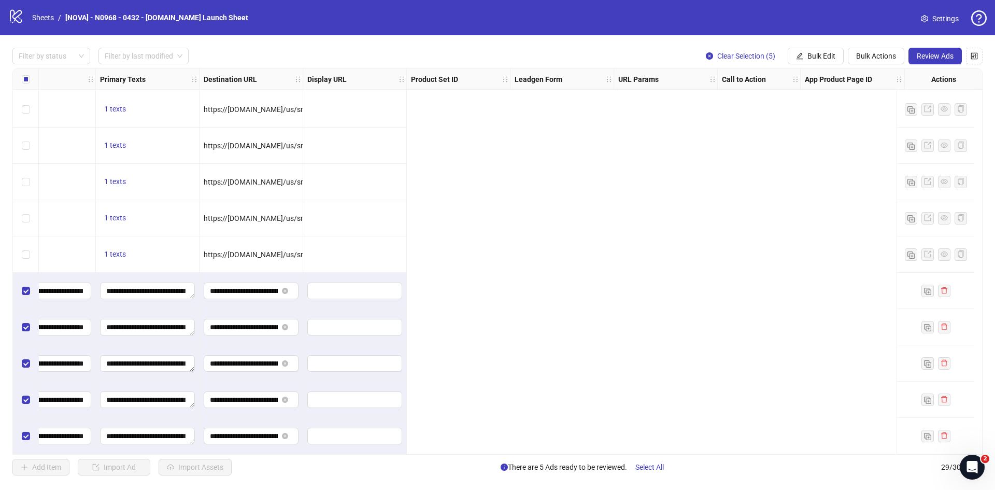
scroll to position [692, 0]
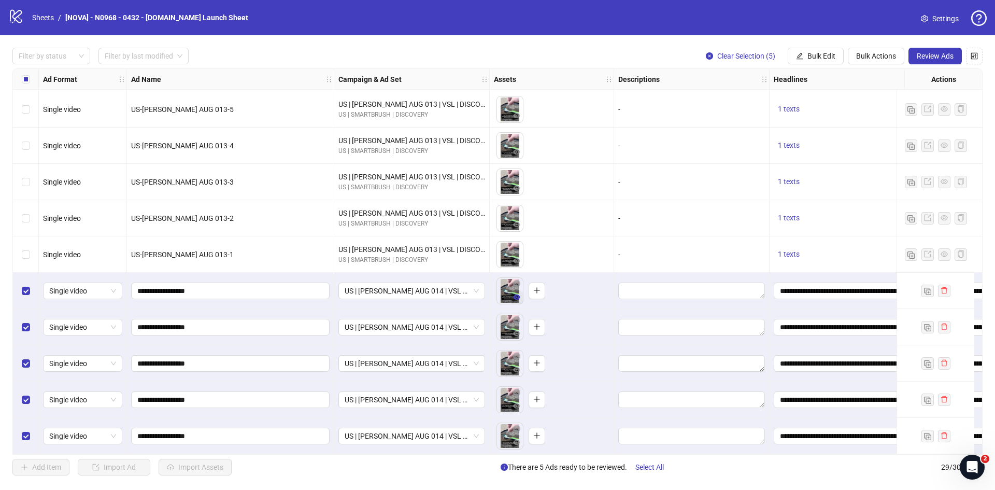
click at [515, 296] on icon "eye" at bounding box center [516, 296] width 7 height 7
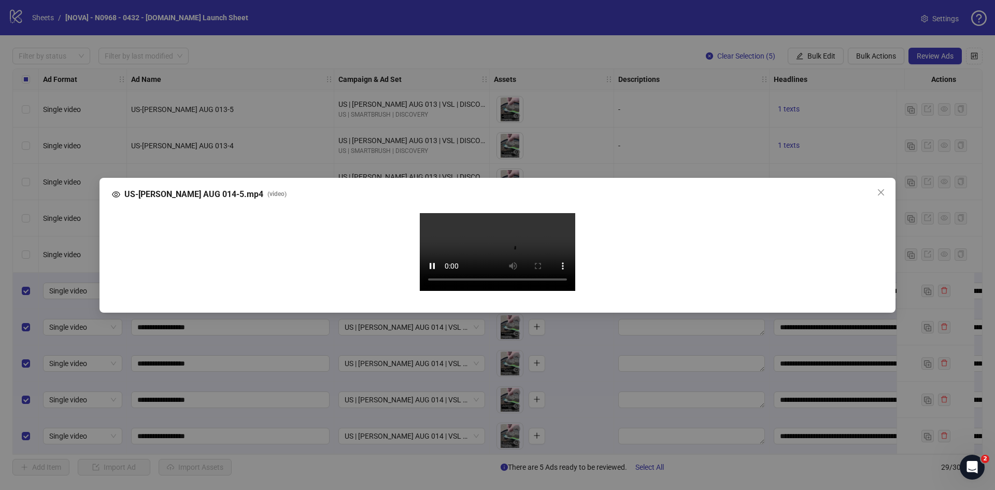
click at [441, 467] on div "US-[PERSON_NAME] AUG 014-5.mp4 ( video ) Your browser does not support the vide…" at bounding box center [497, 245] width 995 height 490
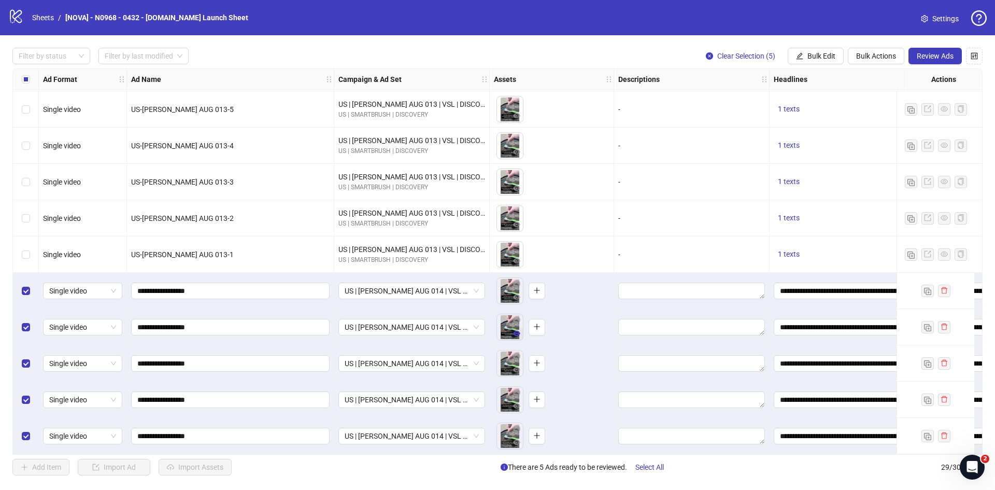
click at [517, 331] on icon "eye" at bounding box center [516, 332] width 7 height 7
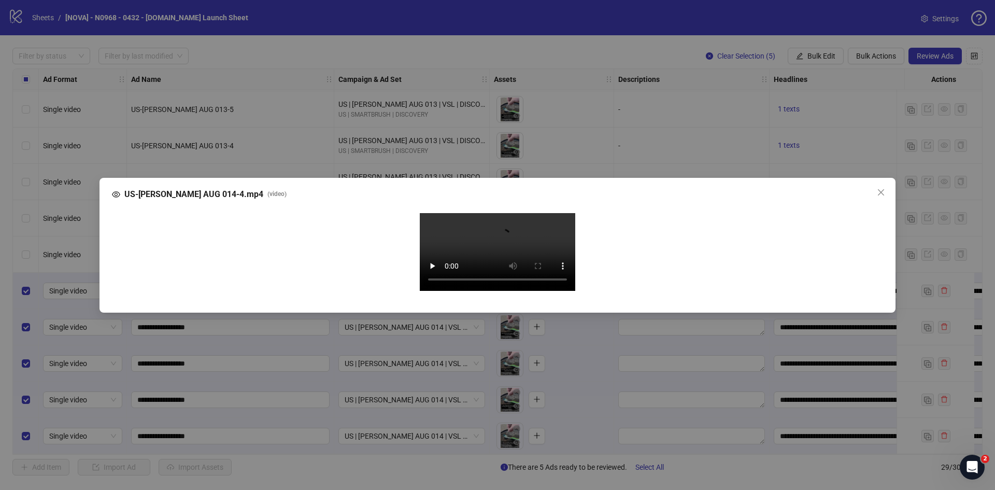
click at [883, 185] on div "US-[PERSON_NAME] AUG 014-4.mp4 ( video ) Your browser does not support the vide…" at bounding box center [497, 245] width 796 height 135
click at [883, 188] on icon "close" at bounding box center [881, 192] width 8 height 8
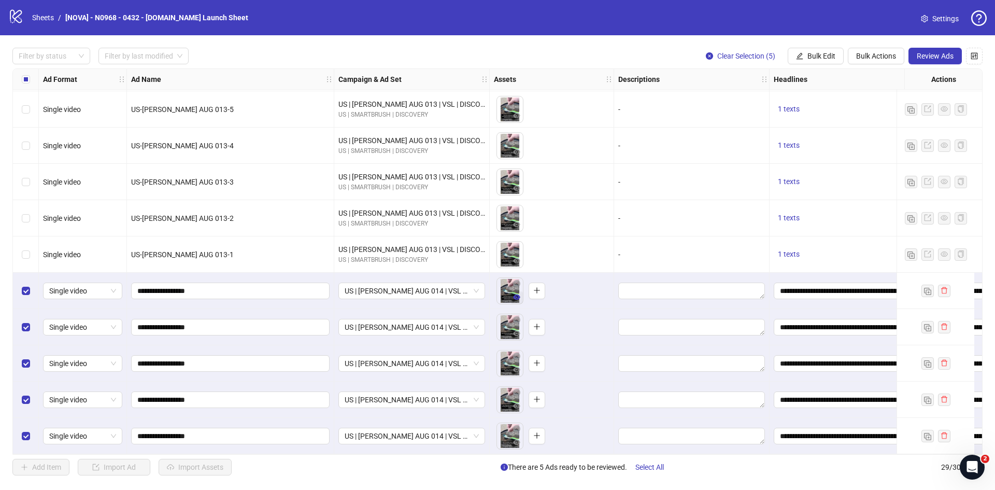
click at [515, 295] on icon "eye" at bounding box center [516, 296] width 7 height 5
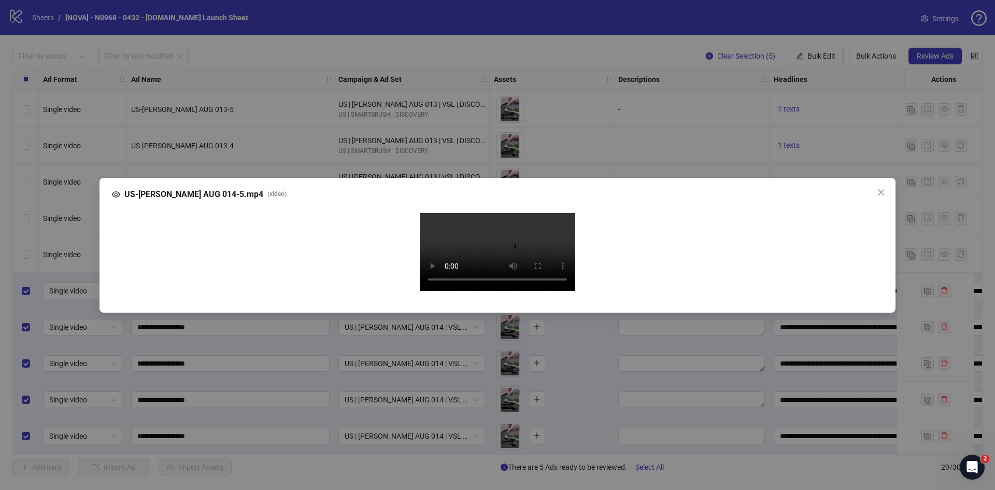
click at [471, 291] on video "Your browser does not support the video tag." at bounding box center [497, 252] width 155 height 78
click at [347, 294] on div "Your browser does not support the video tag." at bounding box center [497, 253] width 754 height 81
click at [871, 188] on div "US-[PERSON_NAME] AUG 014-5.mp4 ( video )" at bounding box center [497, 194] width 771 height 12
click at [876, 188] on span "Close" at bounding box center [880, 192] width 17 height 8
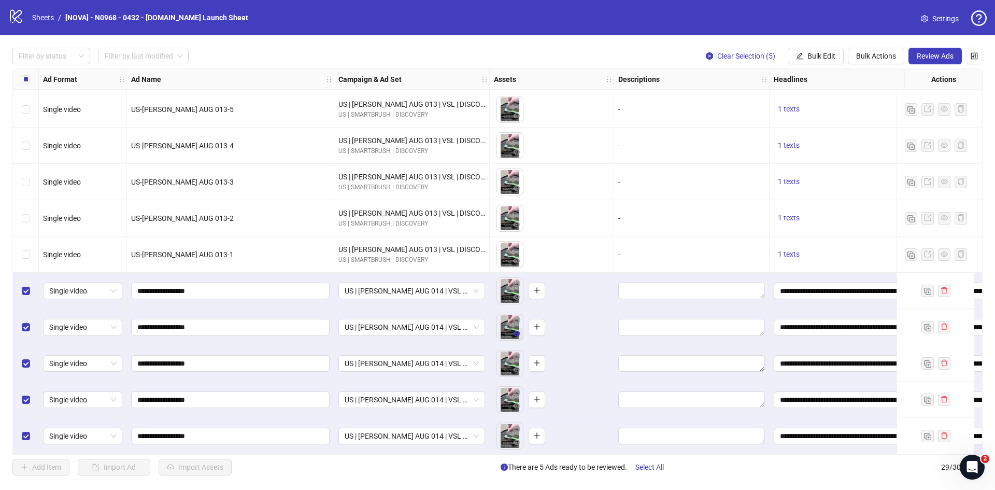
click at [518, 333] on icon "eye" at bounding box center [516, 332] width 7 height 7
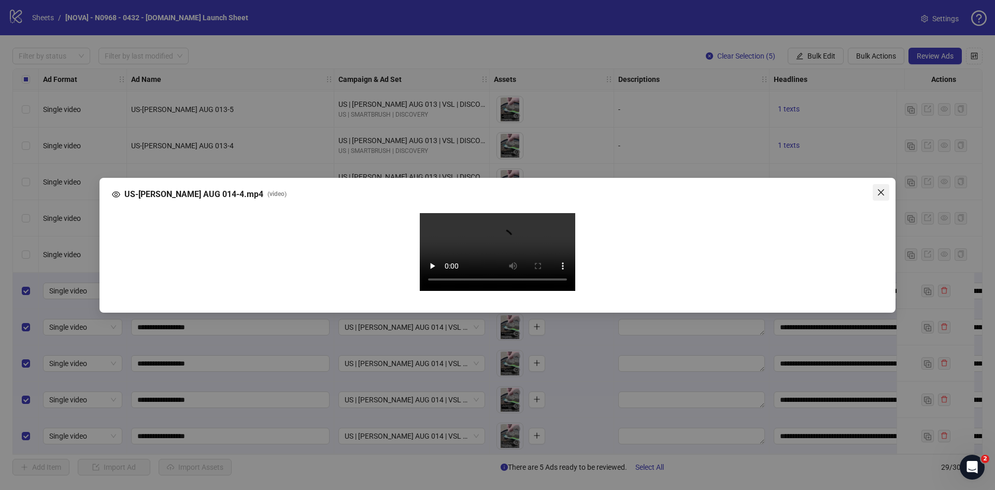
click at [882, 184] on button "Close" at bounding box center [880, 192] width 17 height 17
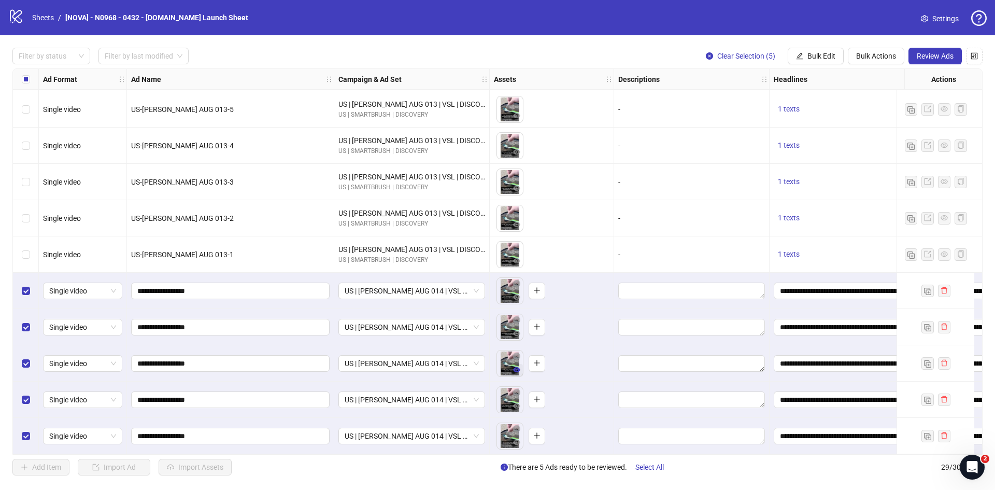
click at [518, 367] on icon "eye" at bounding box center [516, 369] width 7 height 5
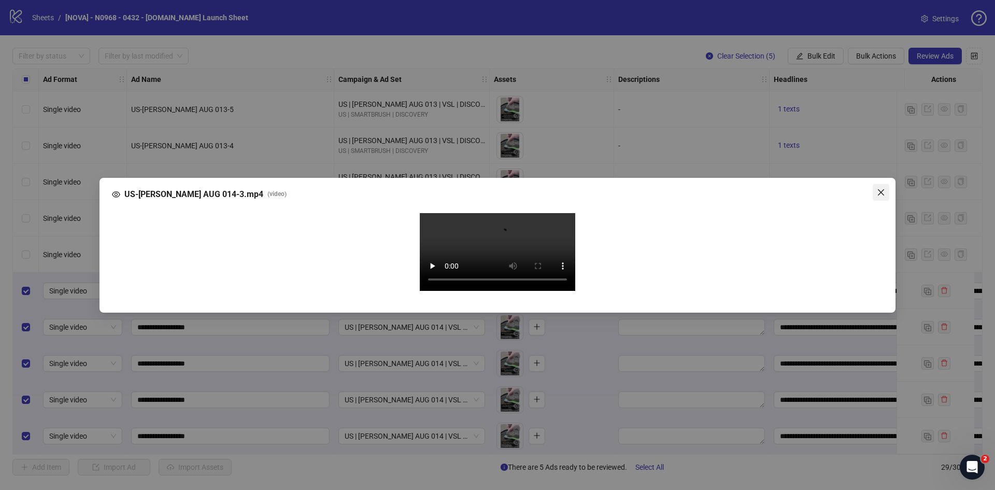
click at [884, 184] on button "Close" at bounding box center [880, 192] width 17 height 17
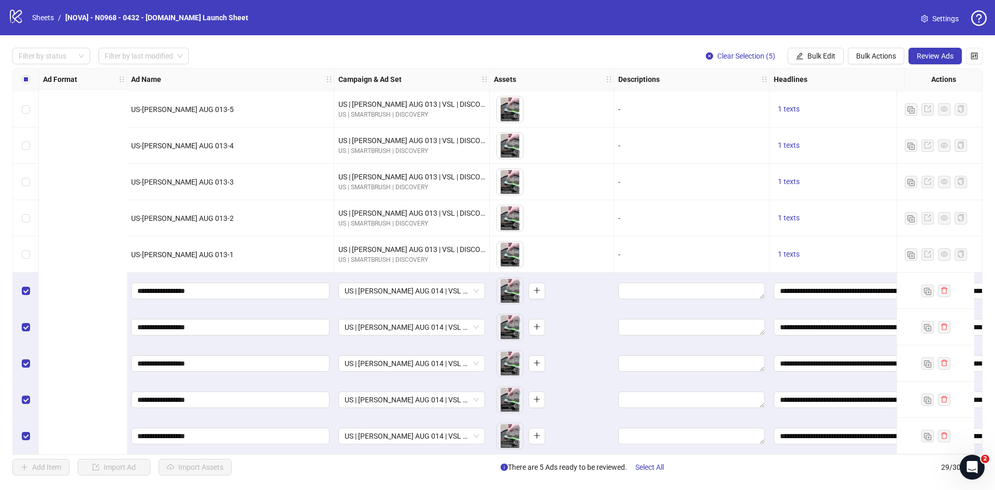
scroll to position [692, 837]
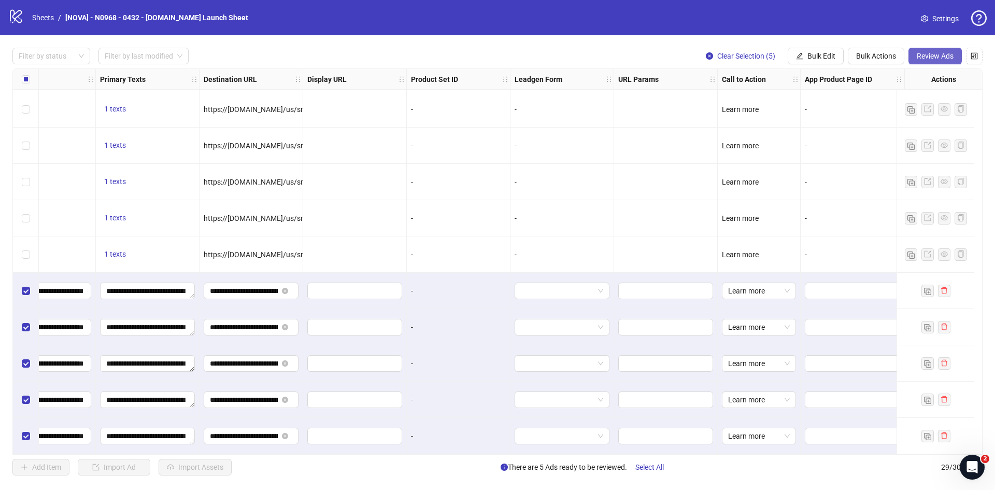
click at [927, 50] on button "Review Ads" at bounding box center [934, 56] width 53 height 17
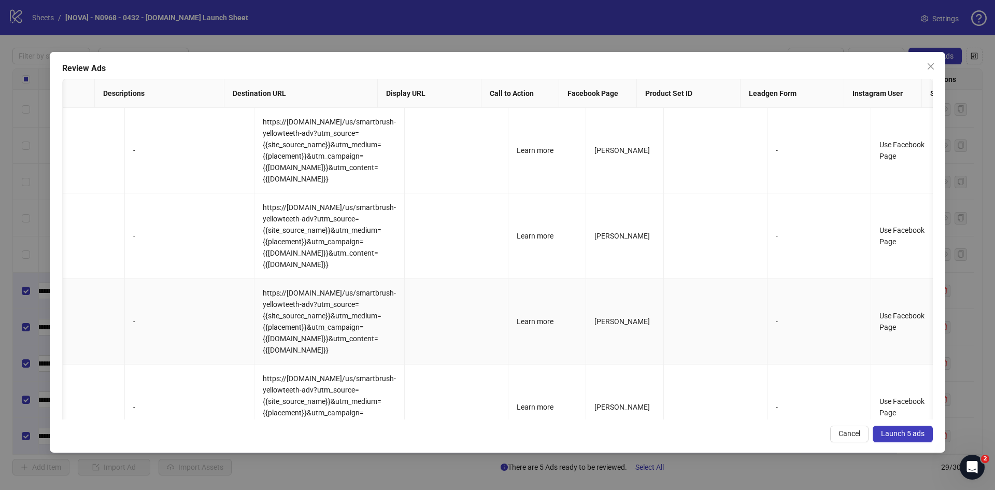
scroll to position [0, 682]
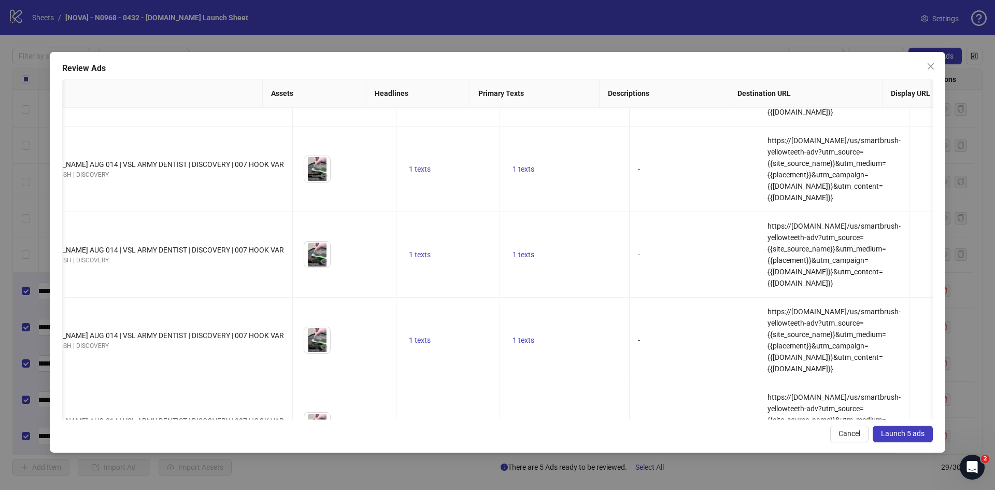
click at [894, 434] on span "Launch 5 ads" at bounding box center [903, 433] width 44 height 8
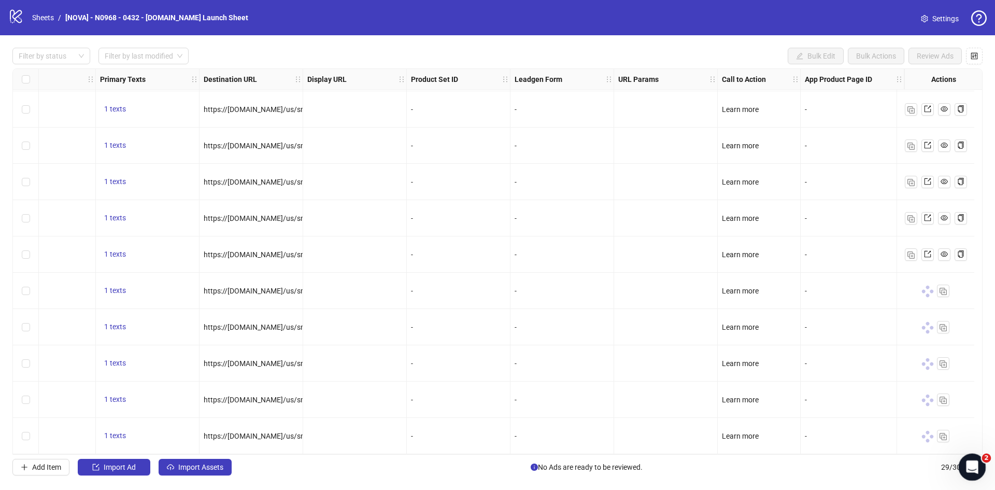
click at [968, 467] on icon "Open Intercom Messenger" at bounding box center [970, 465] width 7 height 8
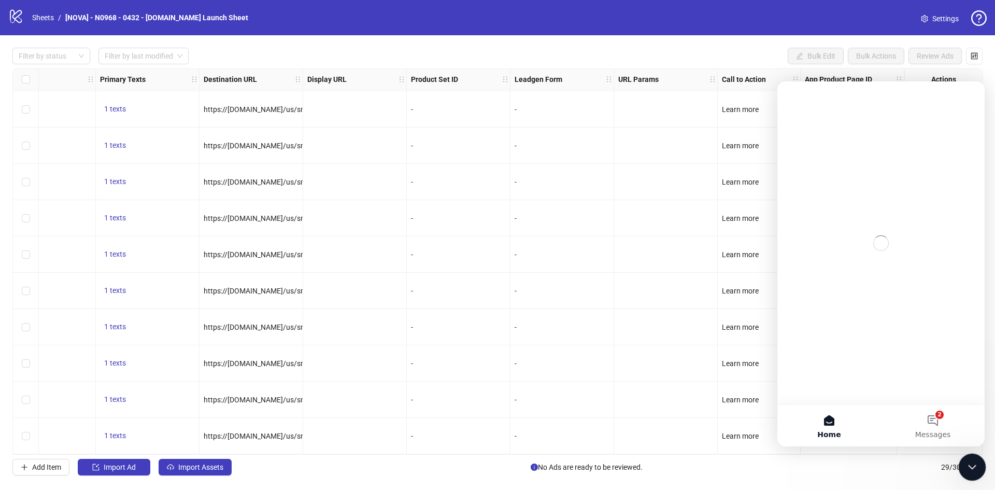
scroll to position [0, 0]
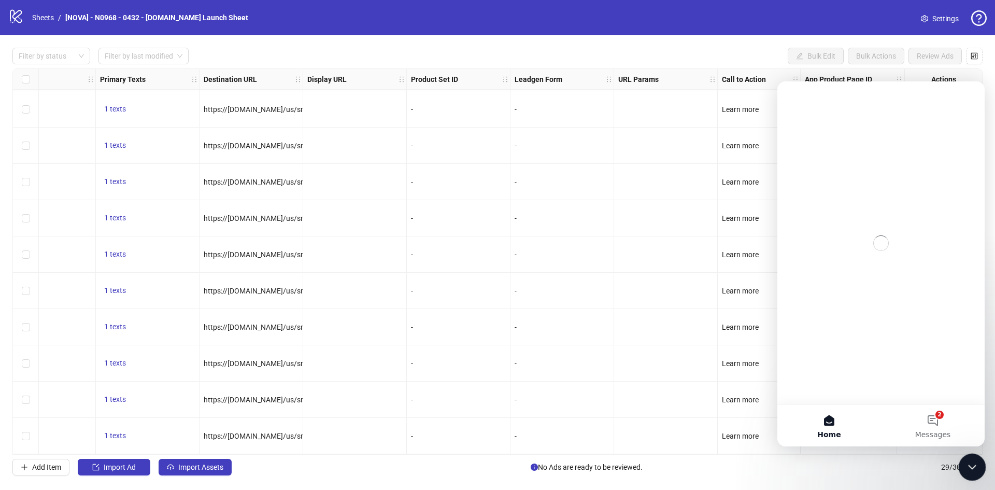
click at [973, 467] on icon "Close Intercom Messenger" at bounding box center [970, 465] width 12 height 12
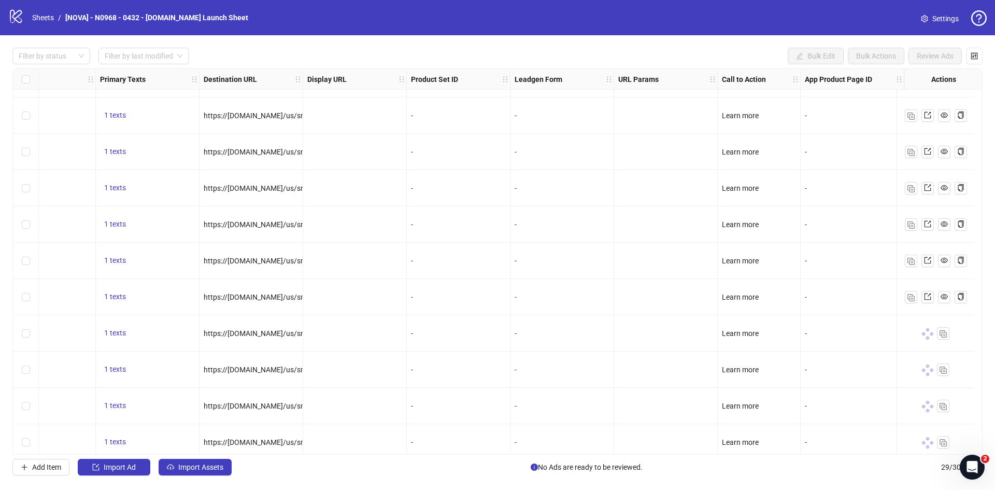
scroll to position [692, 837]
